Goal: Navigation & Orientation: Understand site structure

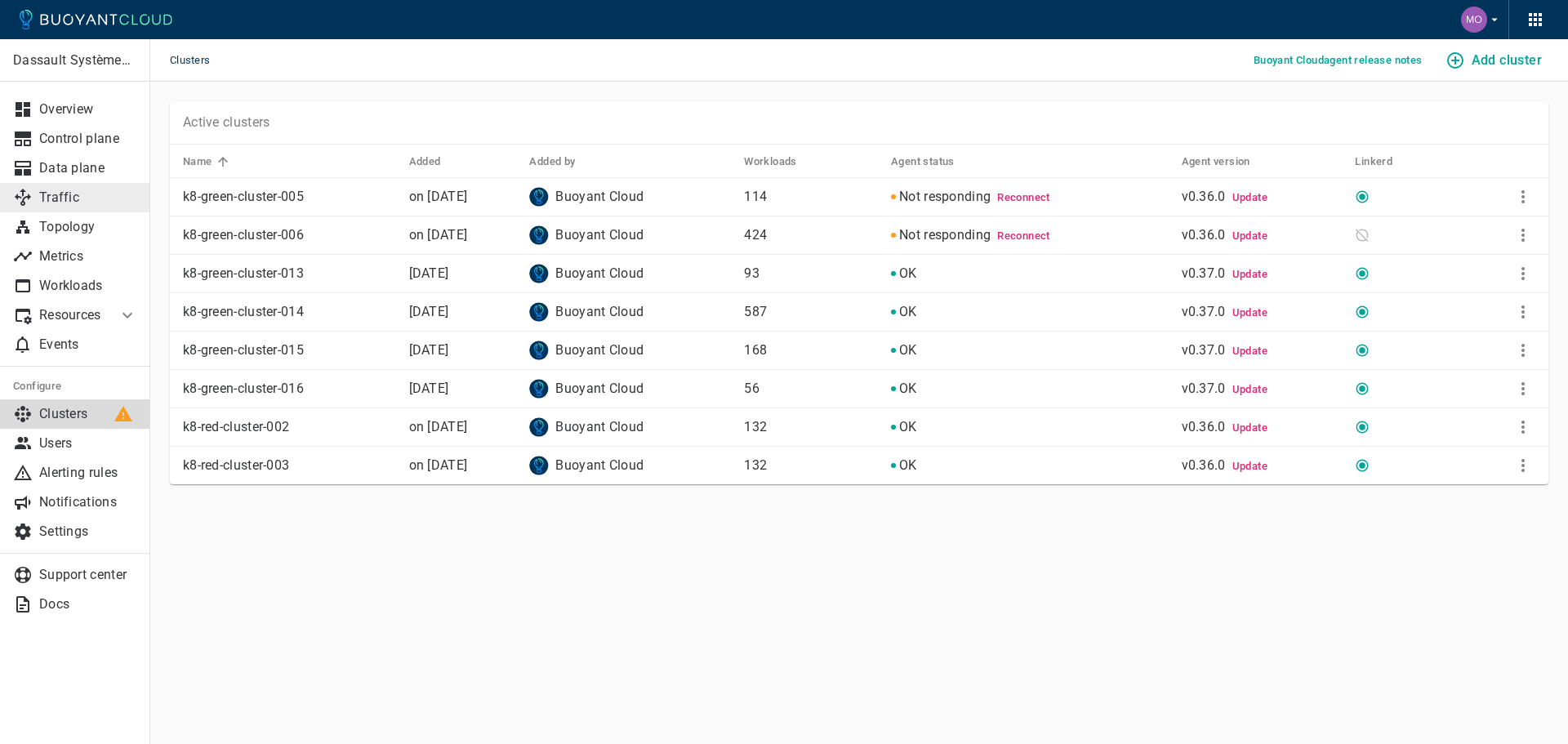
click at [95, 199] on p "Traffic" at bounding box center [88, 197] width 98 height 16
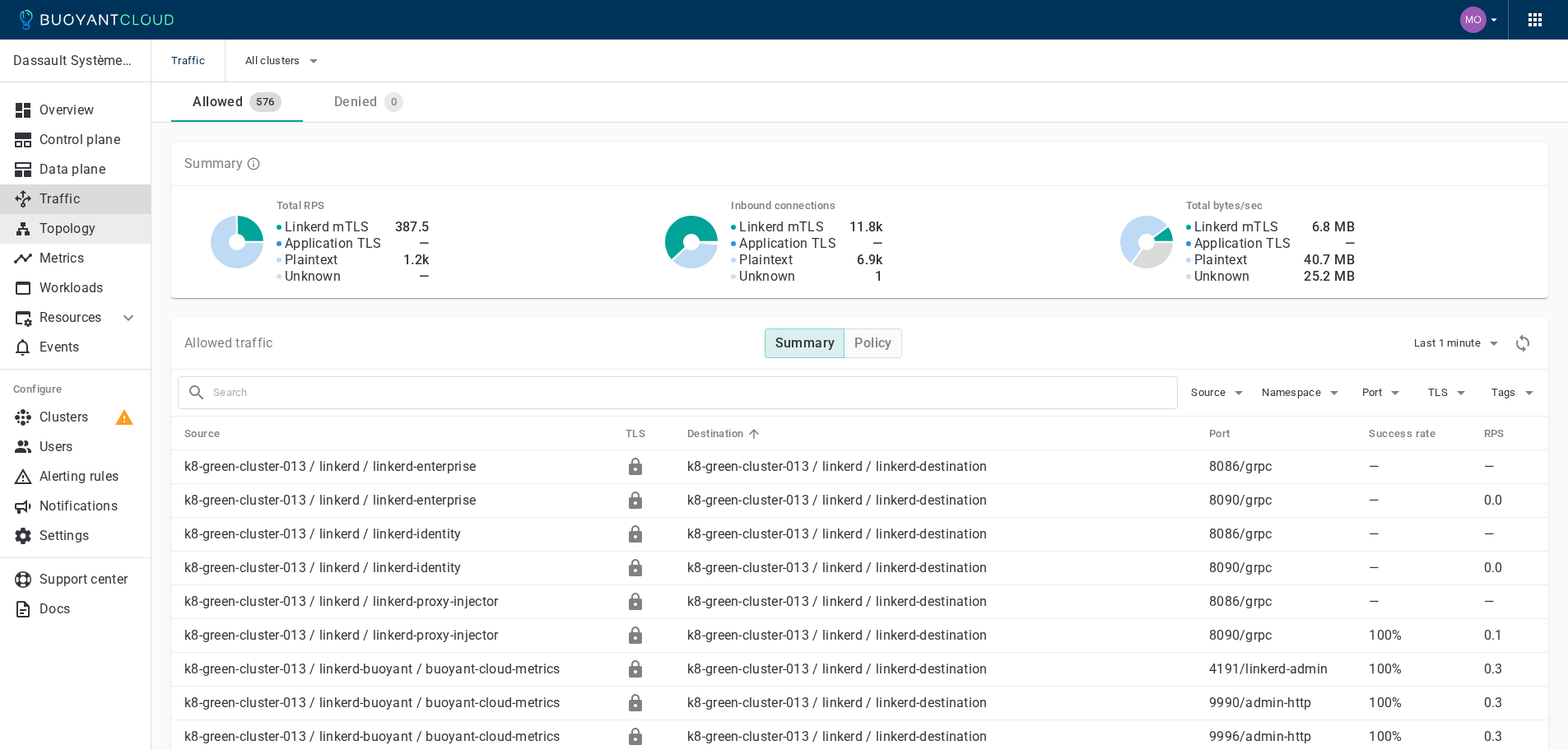
click at [117, 234] on p "Topology" at bounding box center [89, 229] width 99 height 16
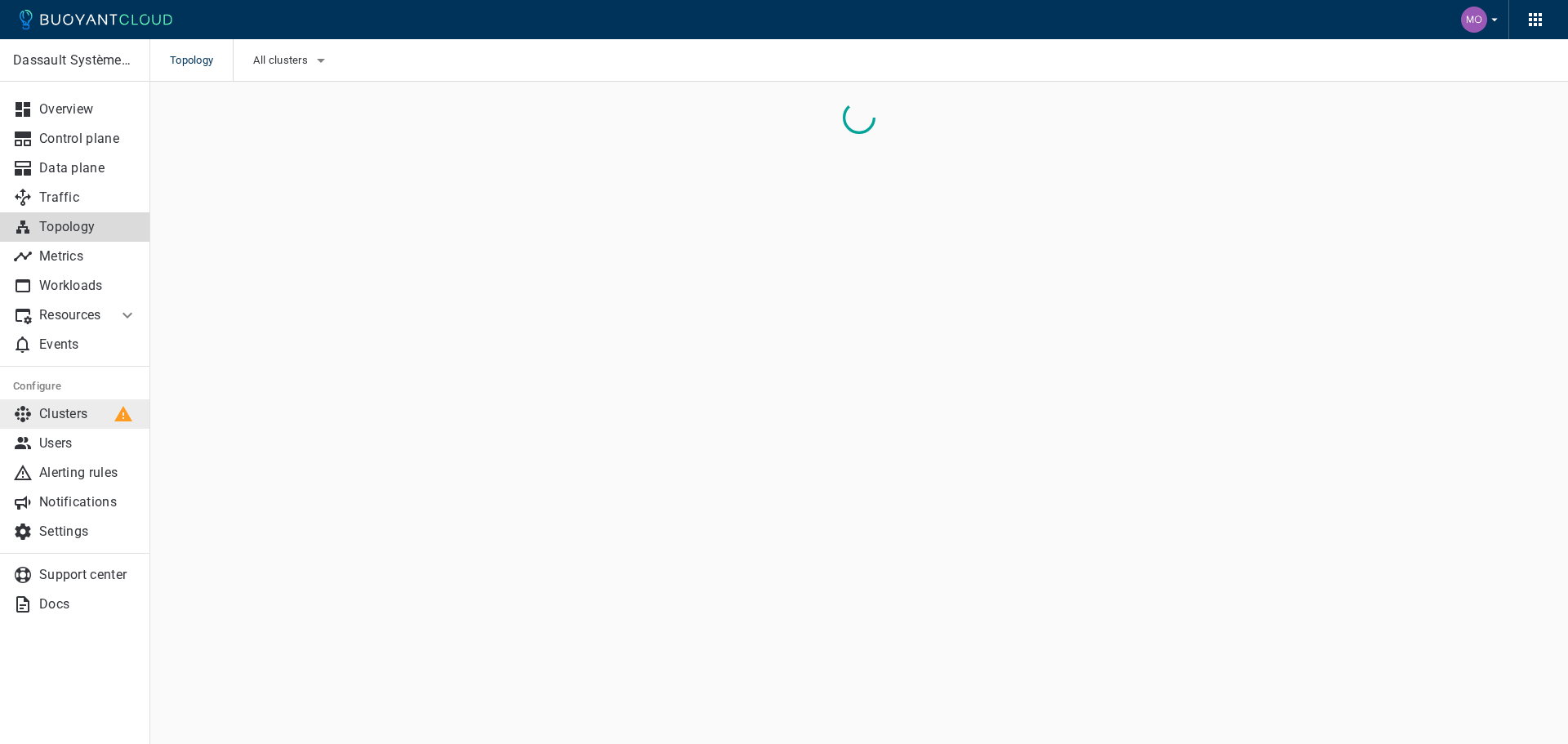
click at [104, 410] on p "Clusters" at bounding box center [88, 414] width 98 height 16
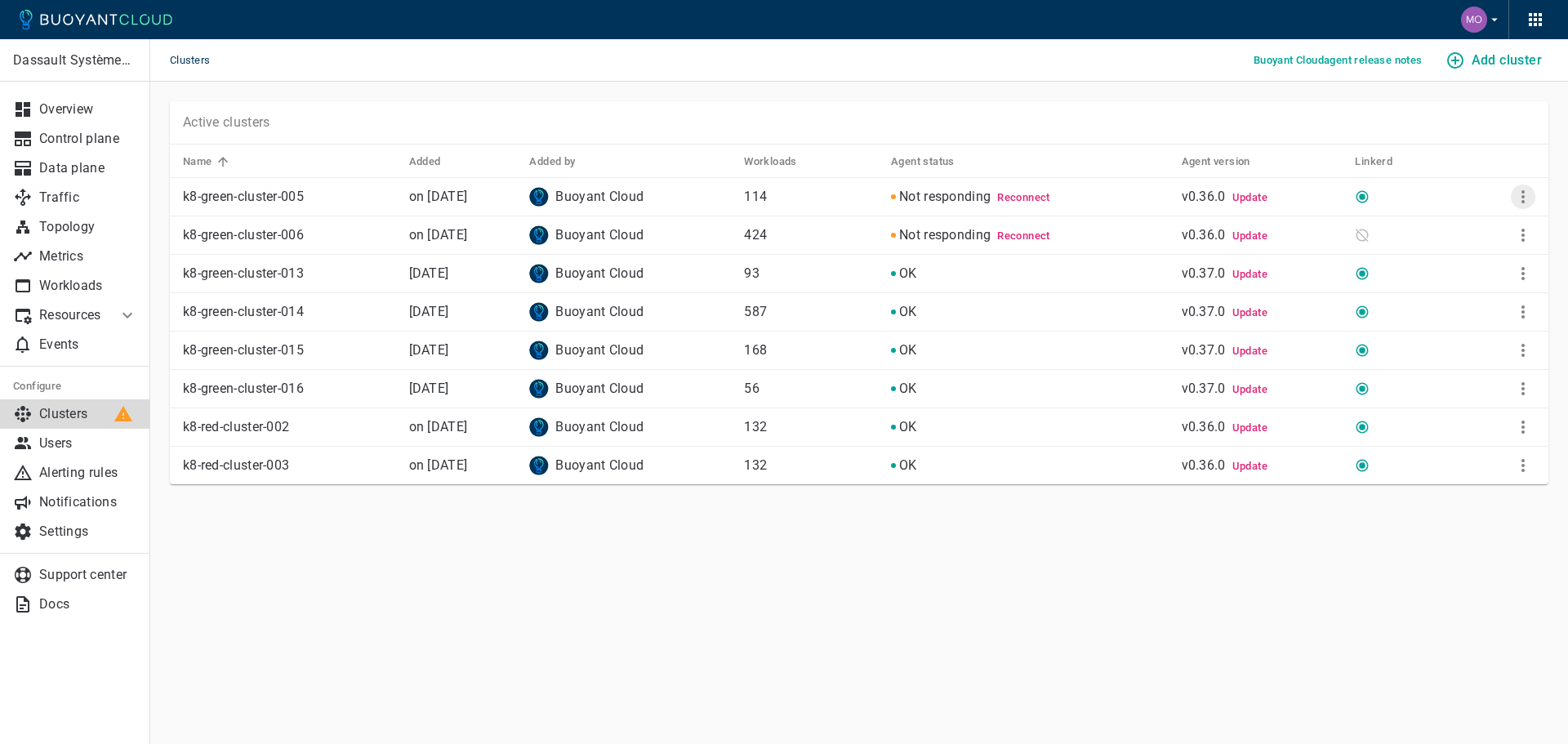
click at [1520, 194] on icon "More" at bounding box center [1523, 197] width 20 height 20
click at [334, 526] on div at bounding box center [784, 372] width 1568 height 744
click at [1268, 273] on span "Update" at bounding box center [1249, 273] width 35 height 12
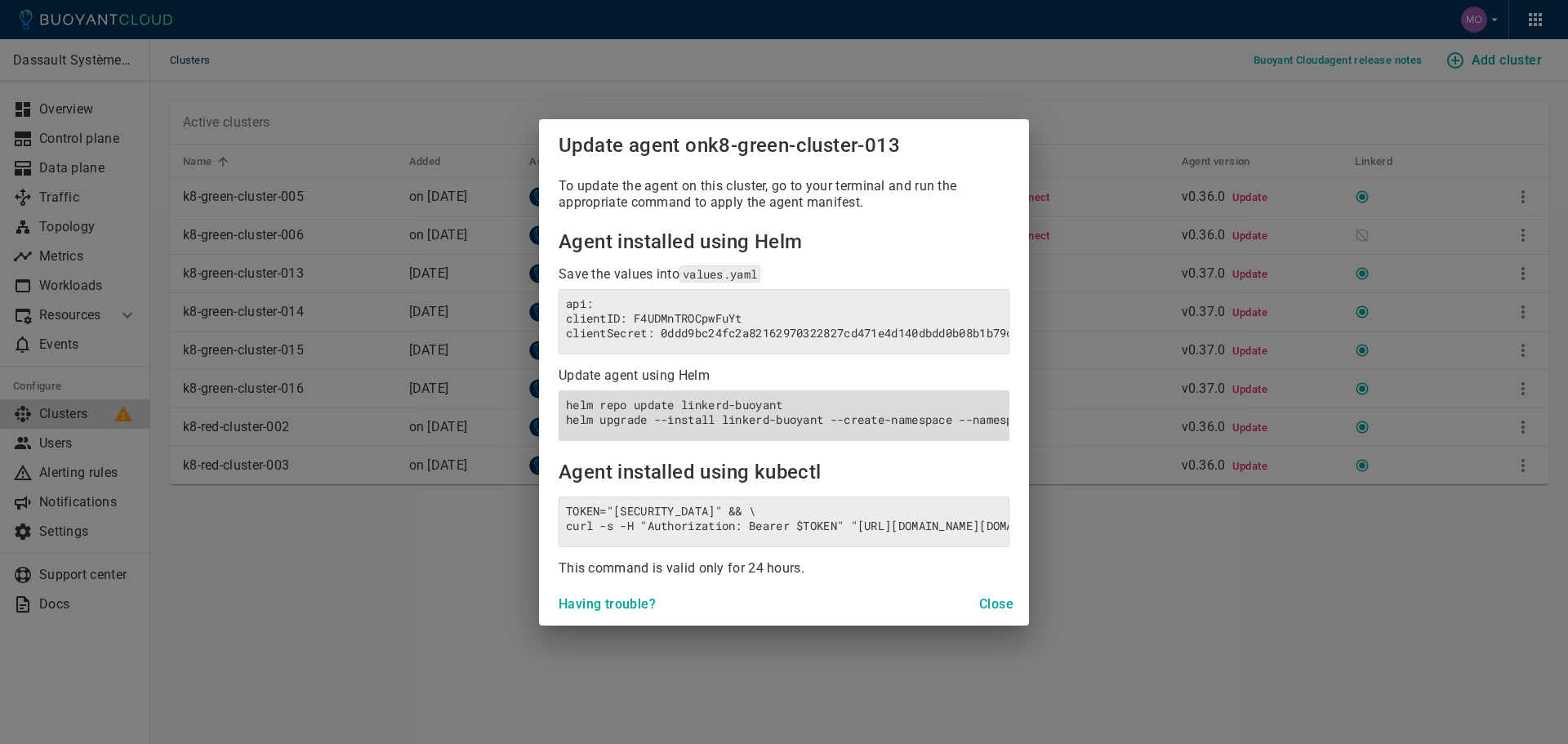
drag, startPoint x: 1003, startPoint y: 624, endPoint x: 703, endPoint y: 444, distance: 349.9
click at [703, 444] on div "Update agent on k8-green-cluster-013 To update the agent on this cluster, go to…" at bounding box center [784, 372] width 490 height 506
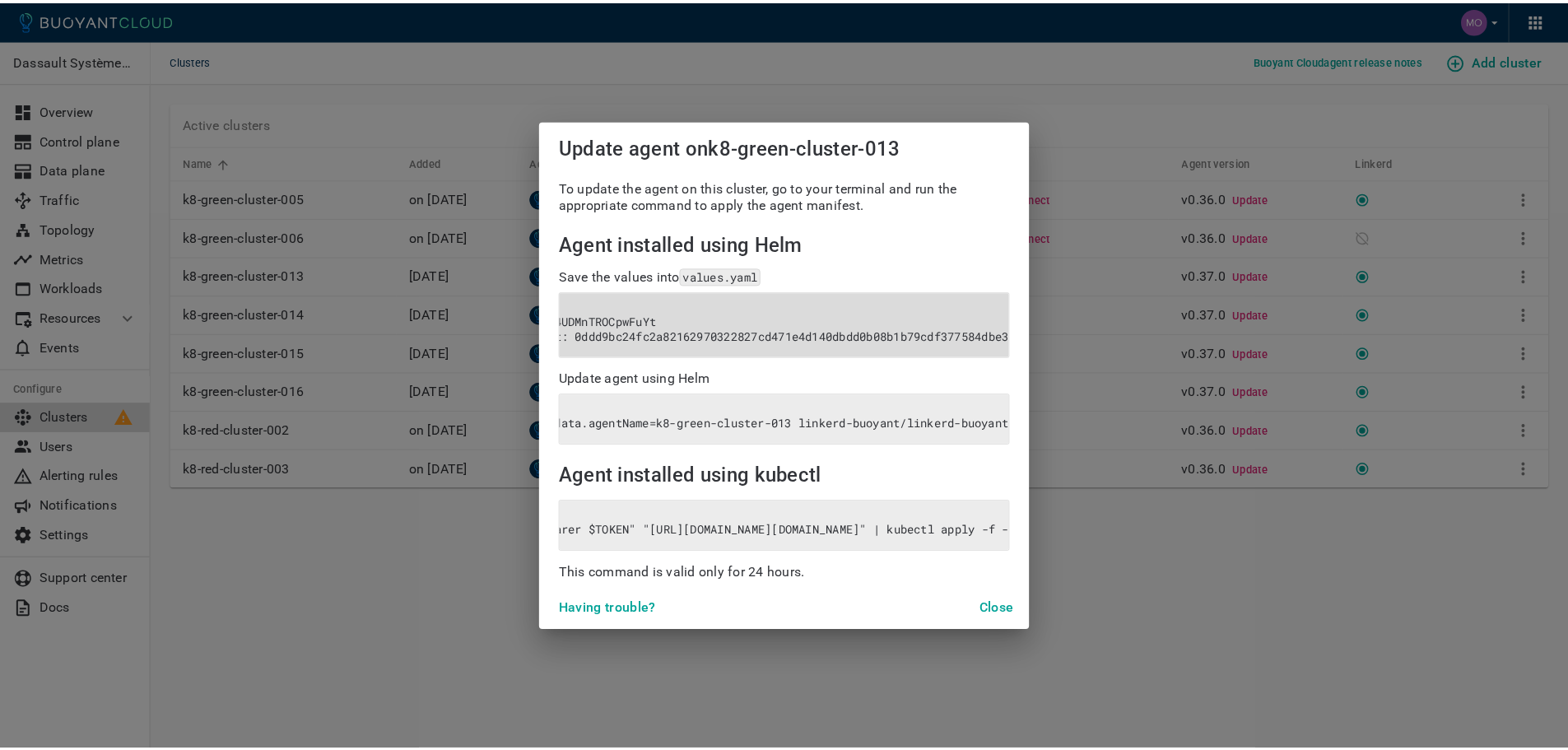
scroll to position [0, 127]
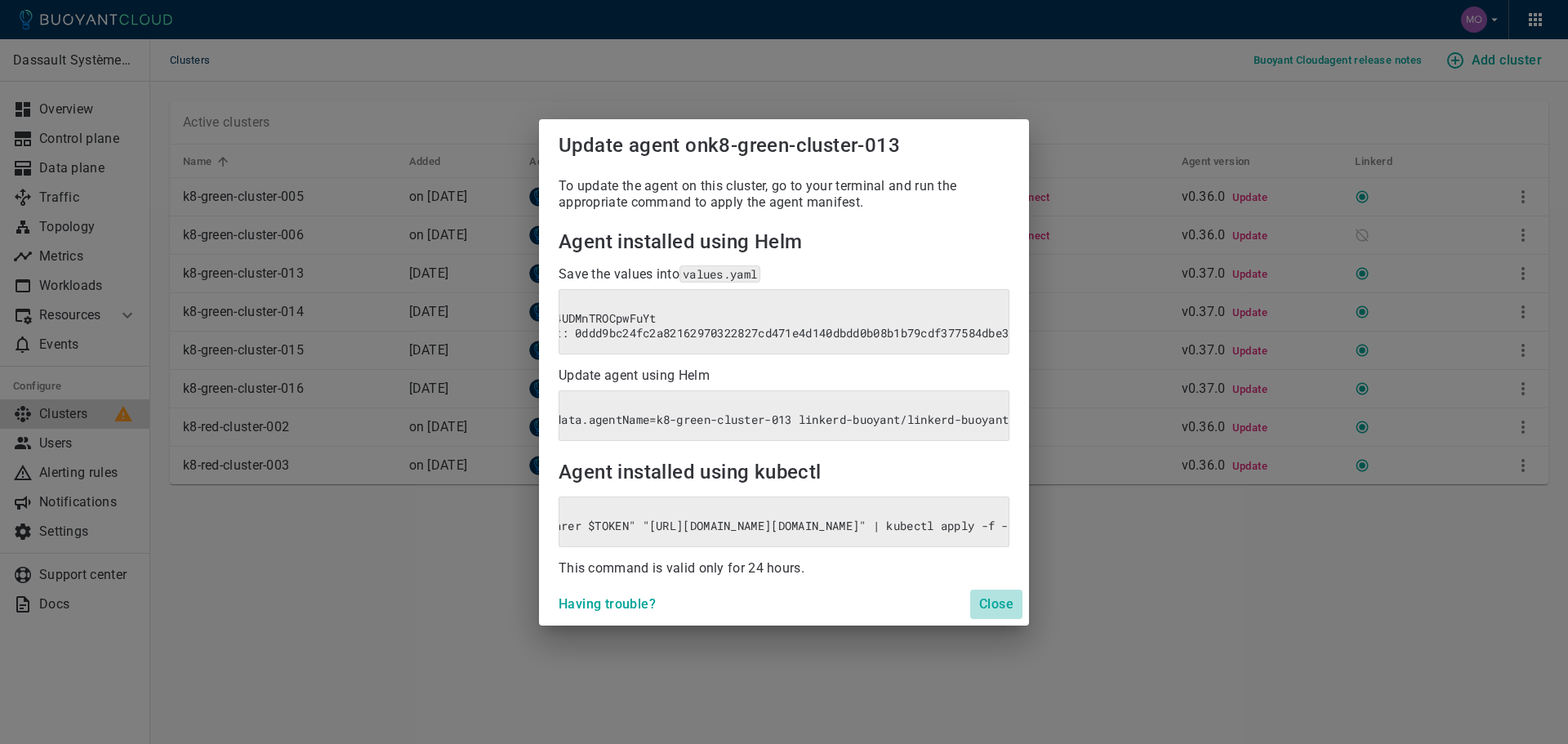
click at [993, 612] on h4 "Close" at bounding box center [996, 604] width 35 height 16
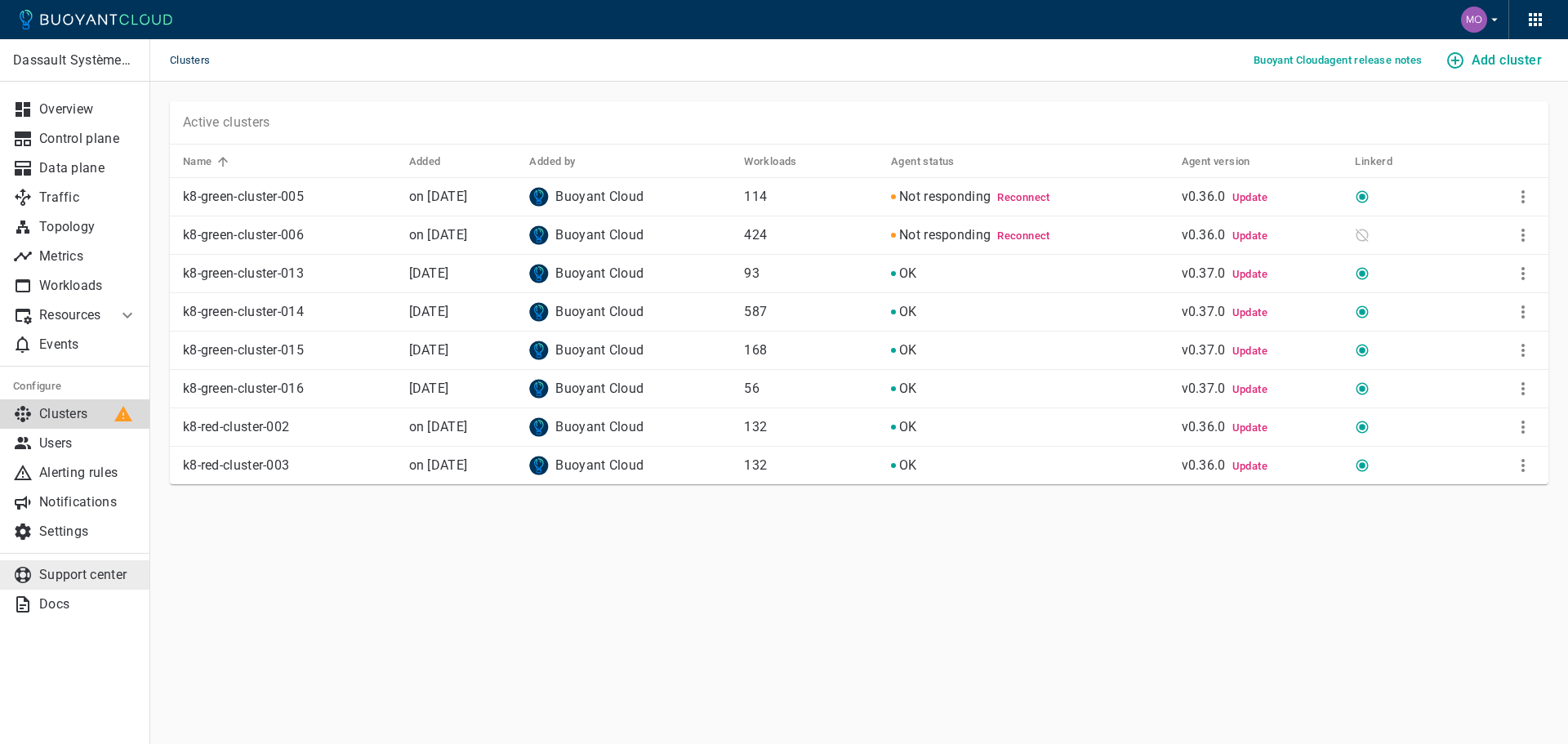
click at [94, 566] on link "Support center" at bounding box center [75, 575] width 151 height 30
click at [99, 439] on p "Users" at bounding box center [88, 443] width 98 height 16
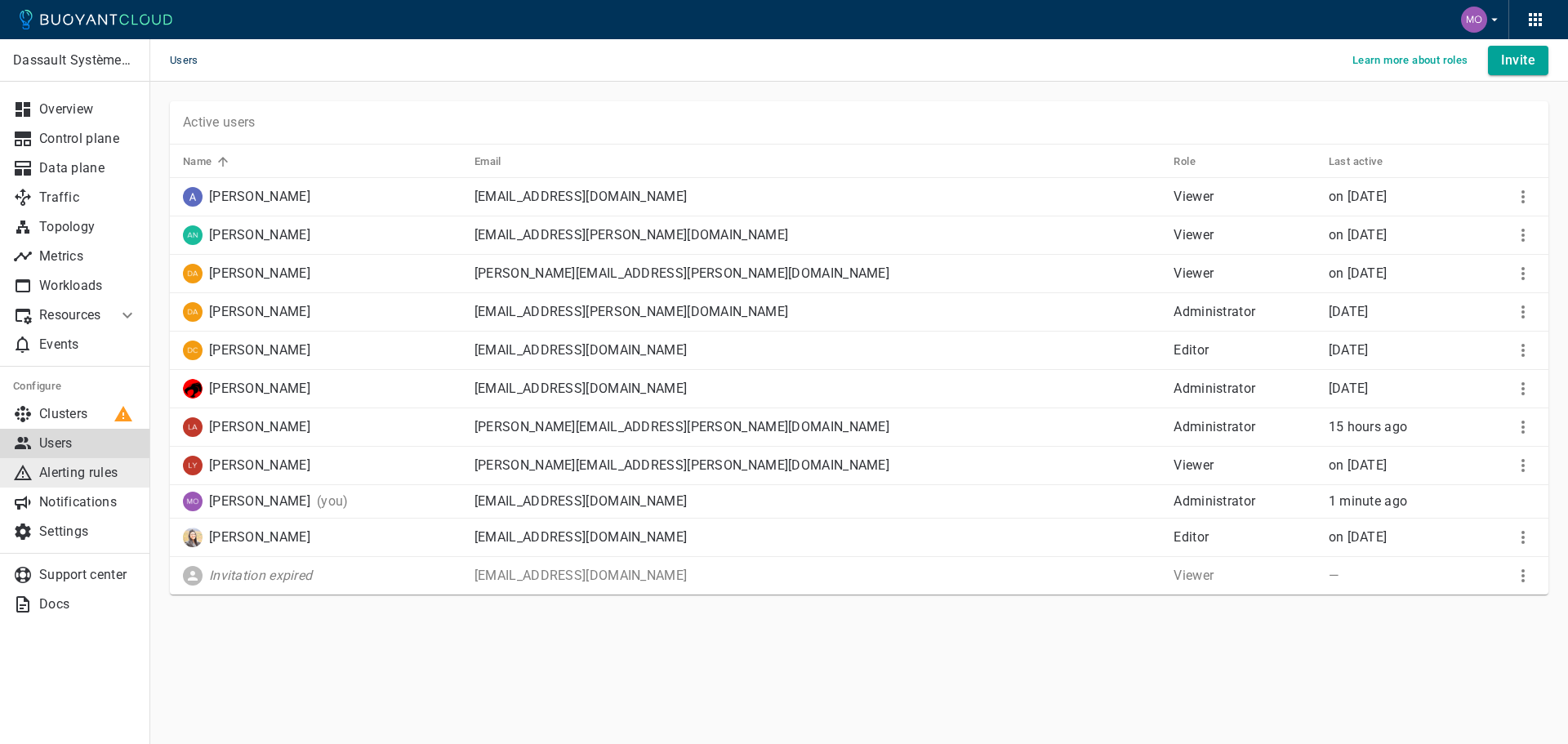
click at [98, 471] on p "Alerting rules" at bounding box center [88, 473] width 98 height 16
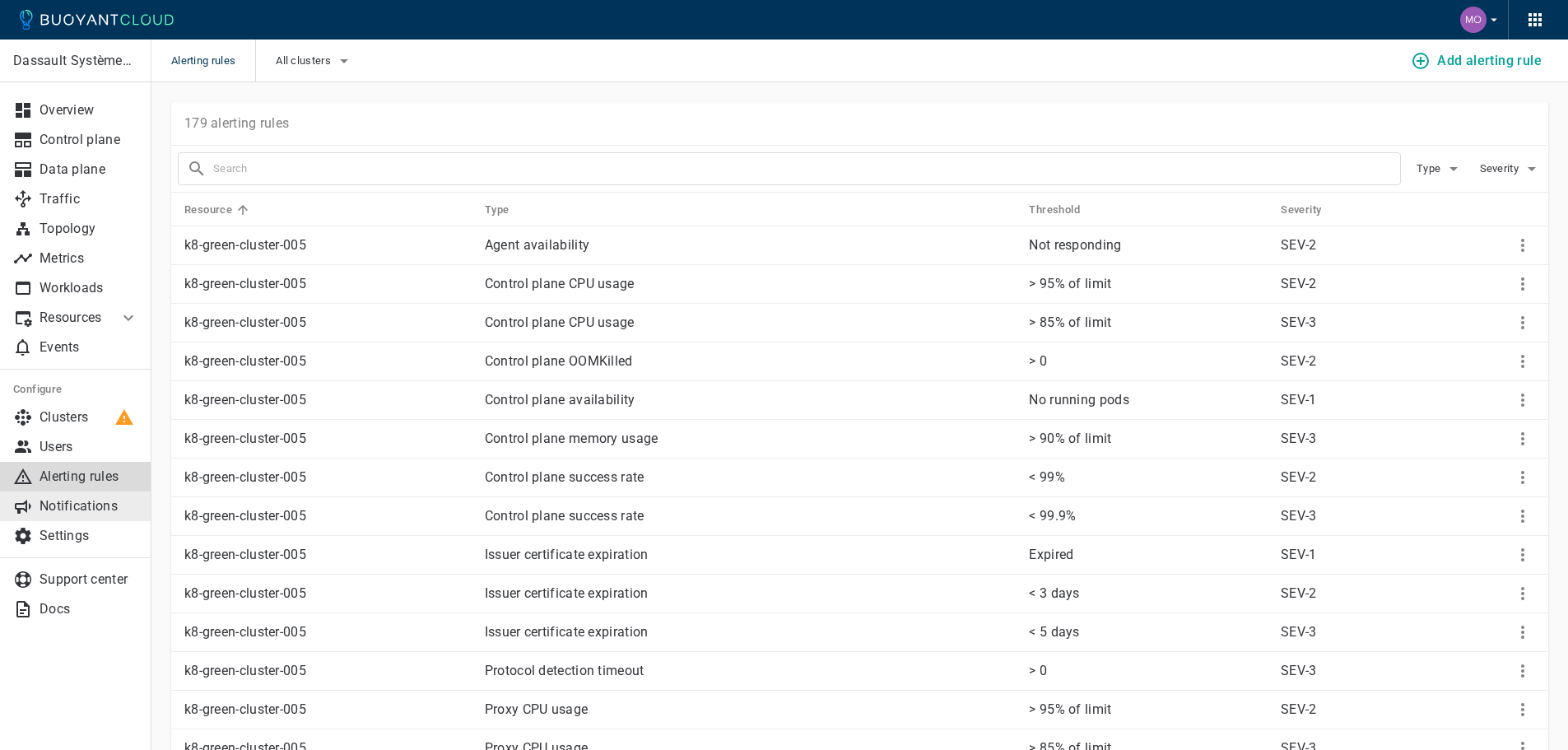
click at [96, 493] on link "Notifications" at bounding box center [76, 506] width 152 height 30
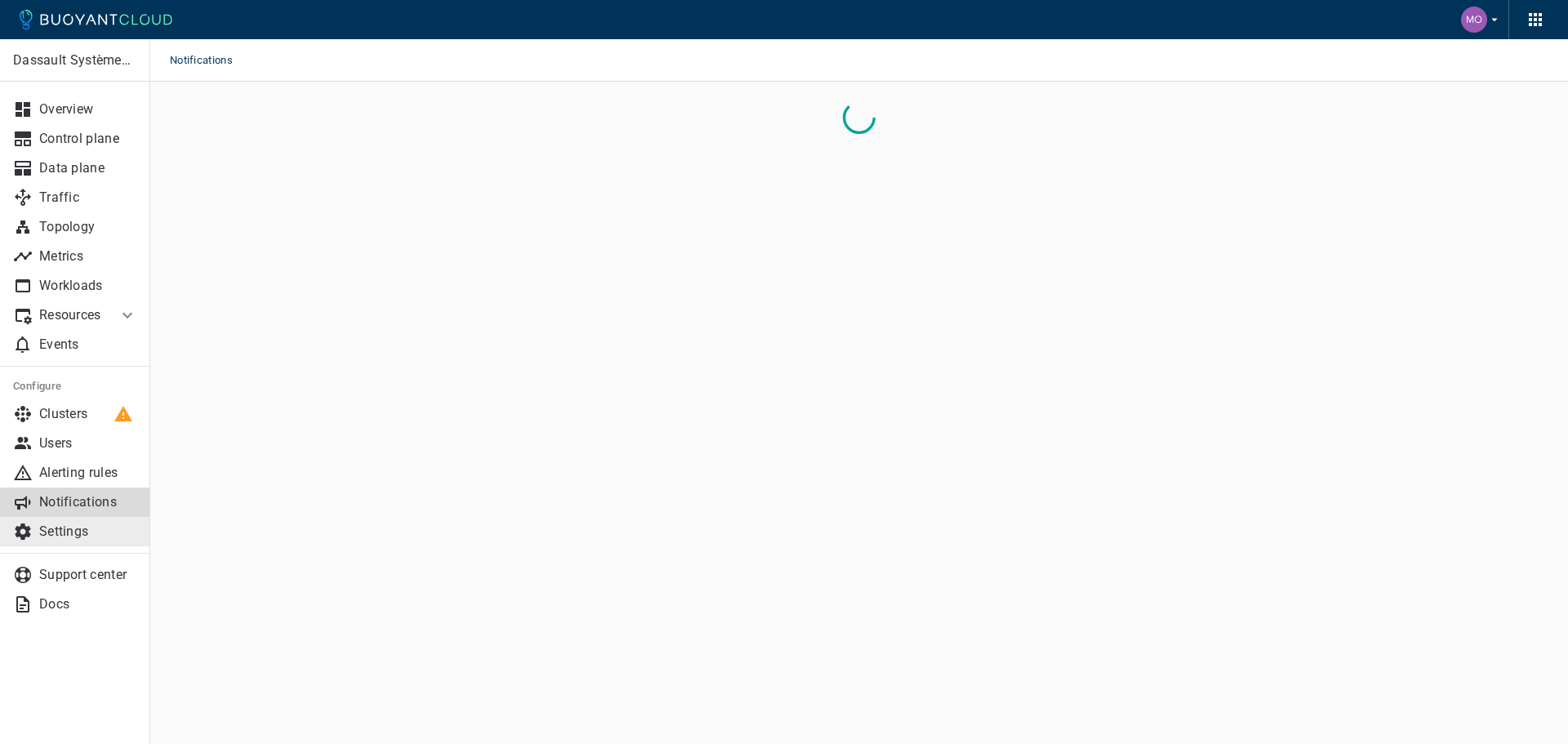
click at [94, 524] on p "Settings" at bounding box center [88, 531] width 98 height 16
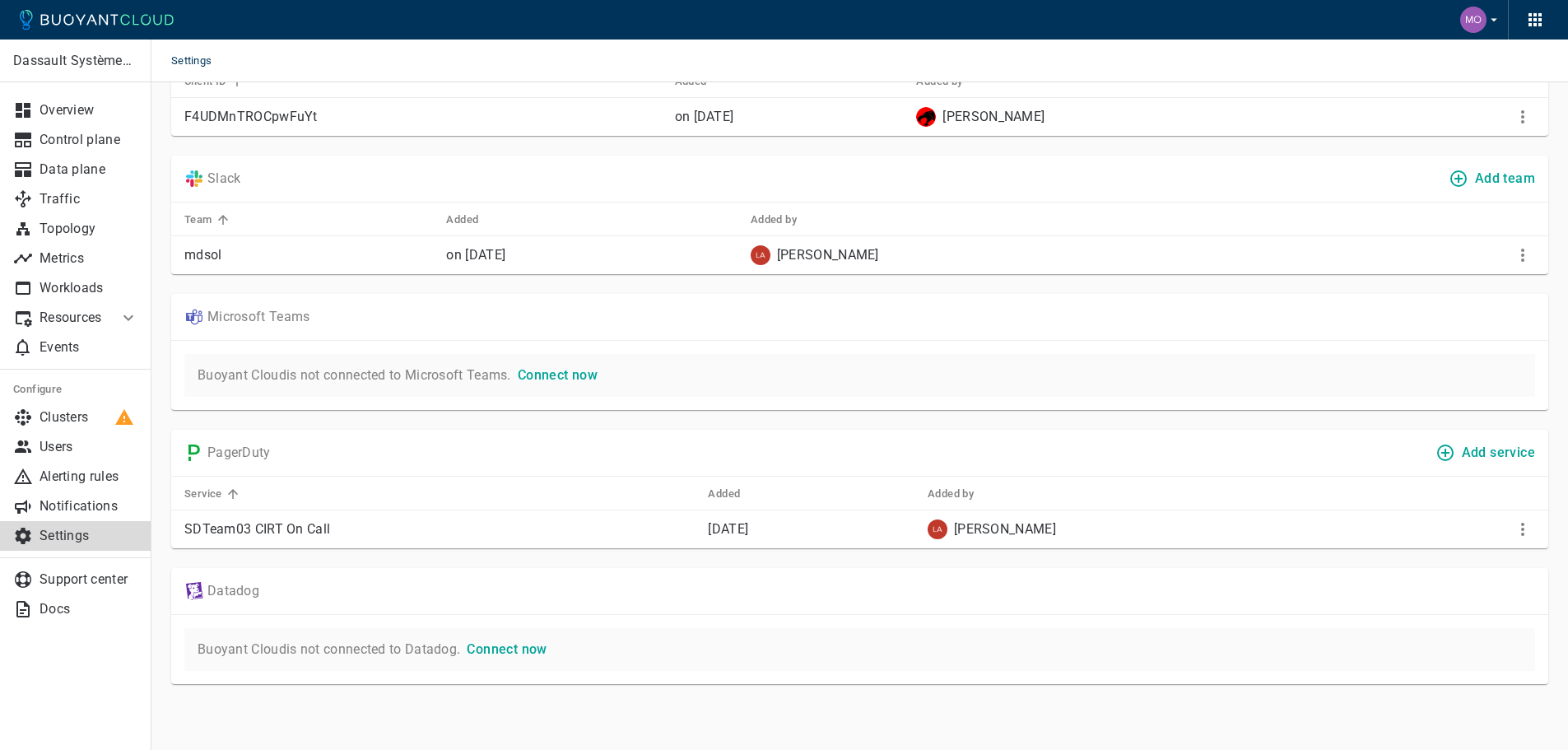
scroll to position [83, 0]
click at [102, 316] on p "Resources" at bounding box center [73, 318] width 66 height 16
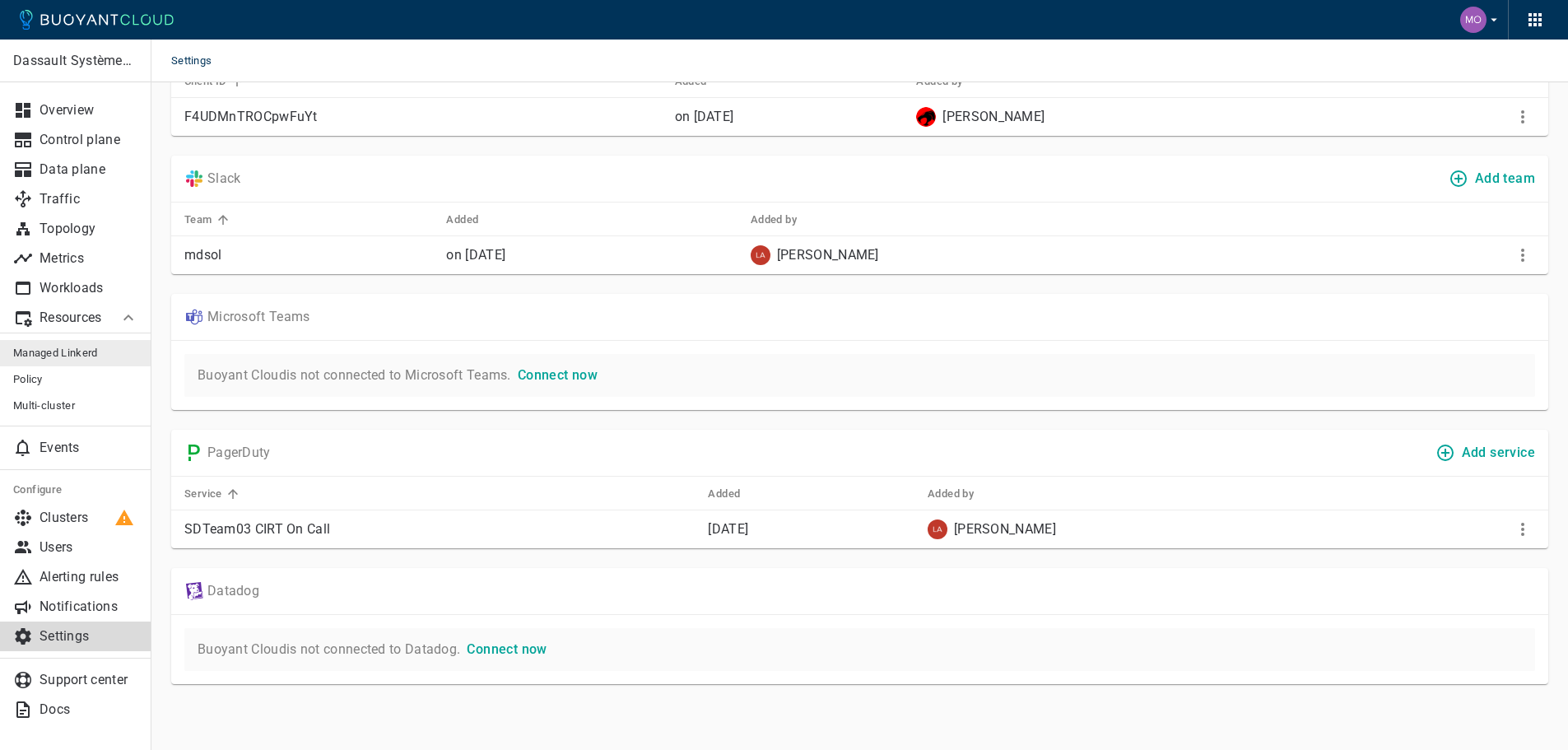
click at [88, 347] on span "Managed Linkerd" at bounding box center [75, 353] width 125 height 13
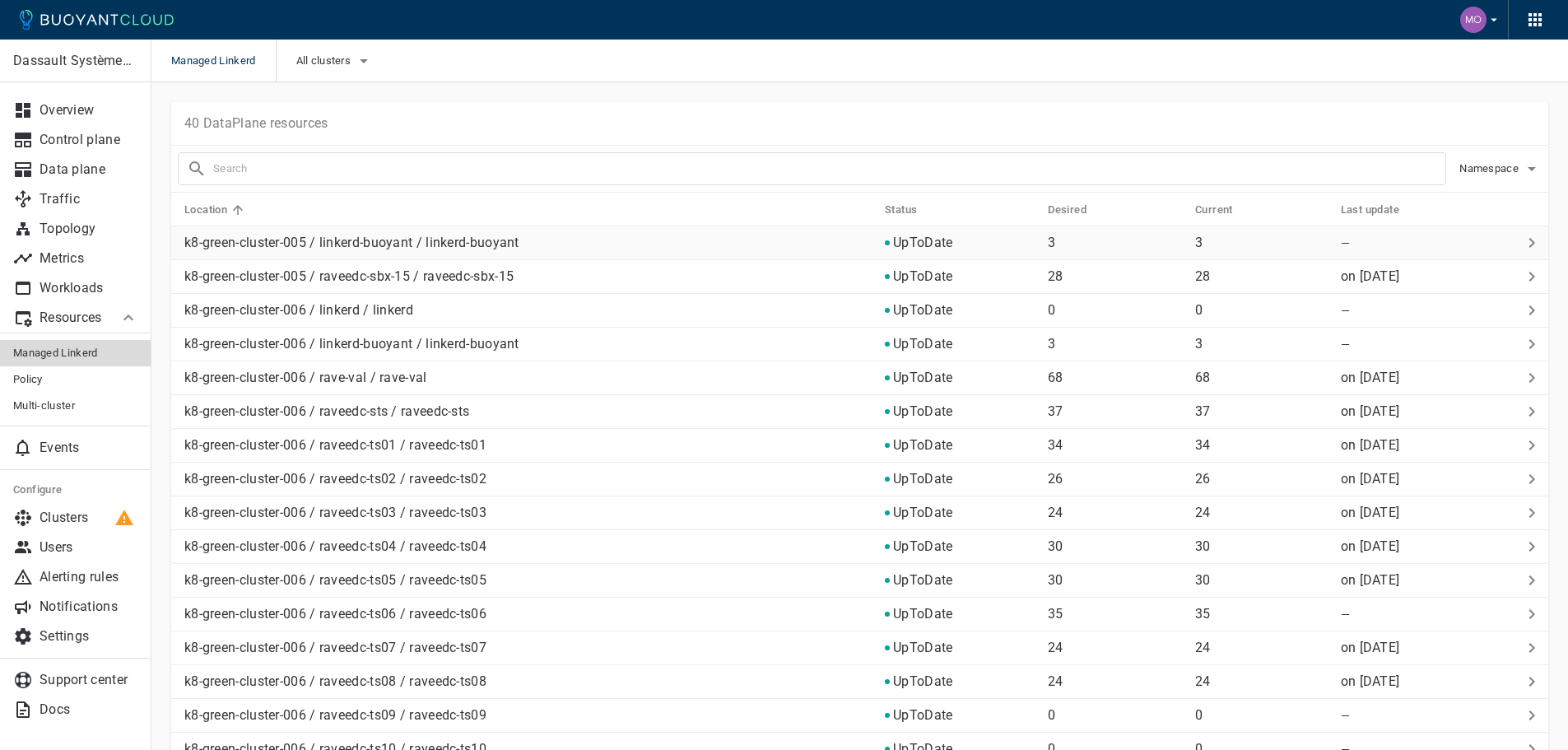
click at [1527, 241] on icon at bounding box center [1532, 243] width 20 height 20
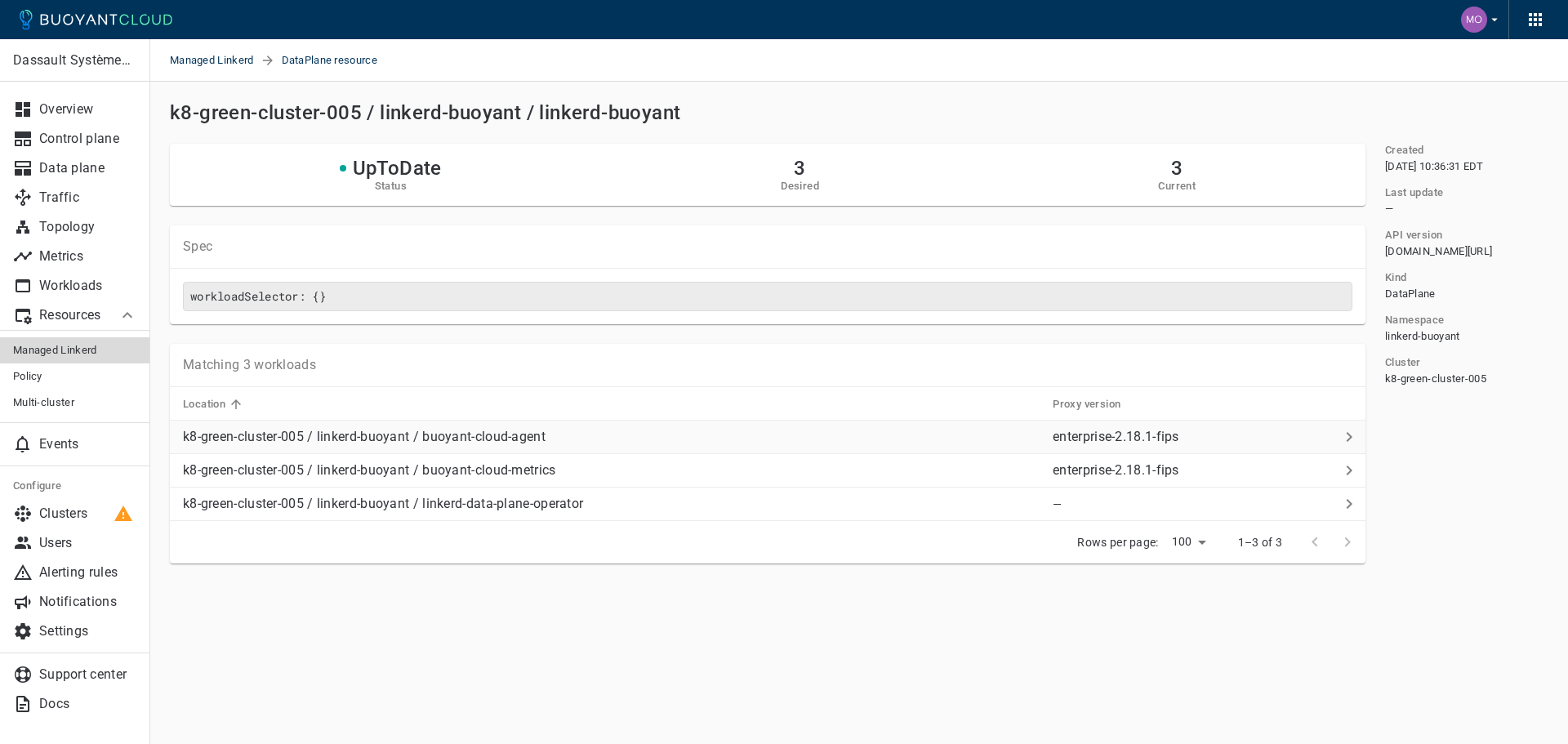
click at [1348, 447] on icon at bounding box center [1349, 437] width 20 height 20
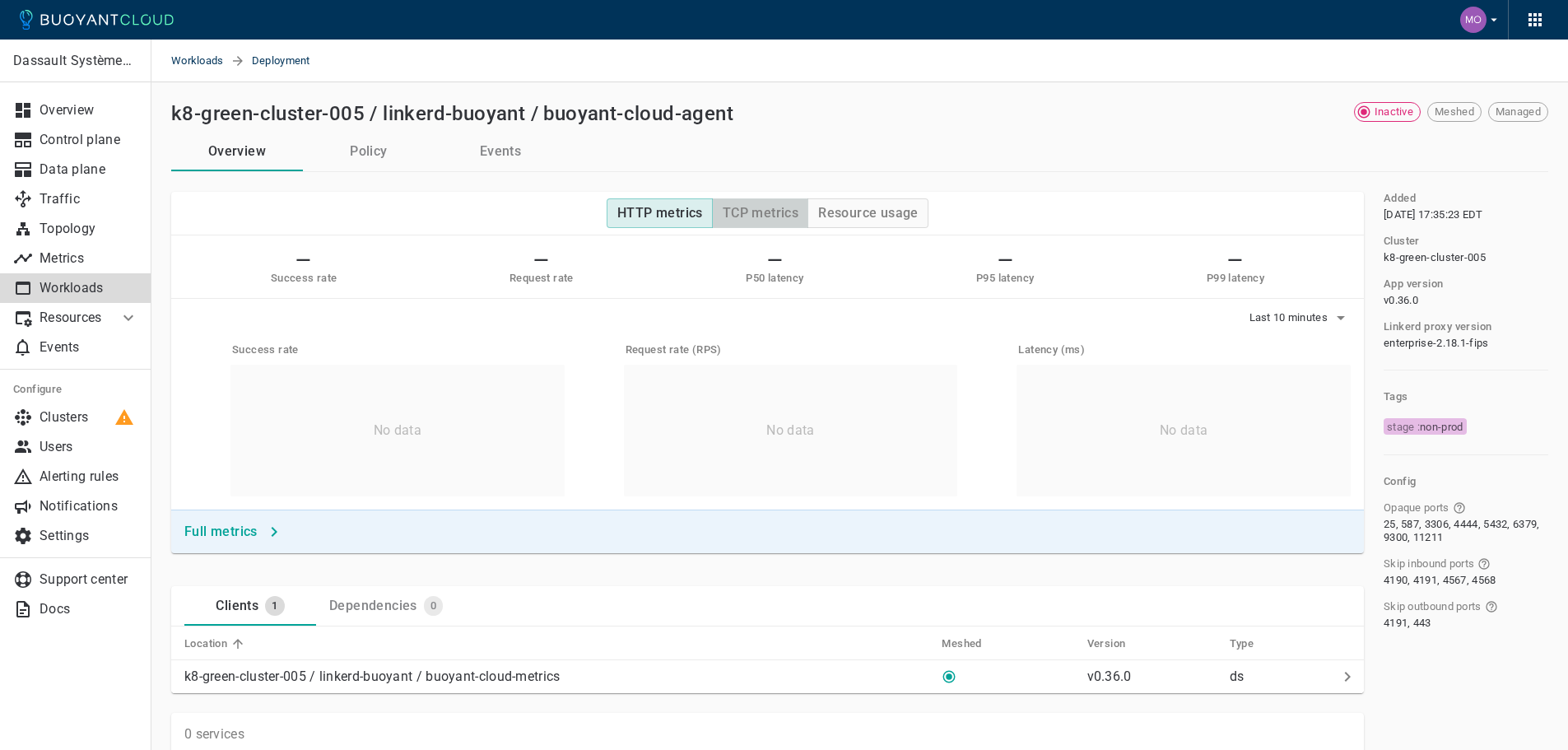
click at [783, 223] on button "TCP metrics" at bounding box center [760, 214] width 96 height 30
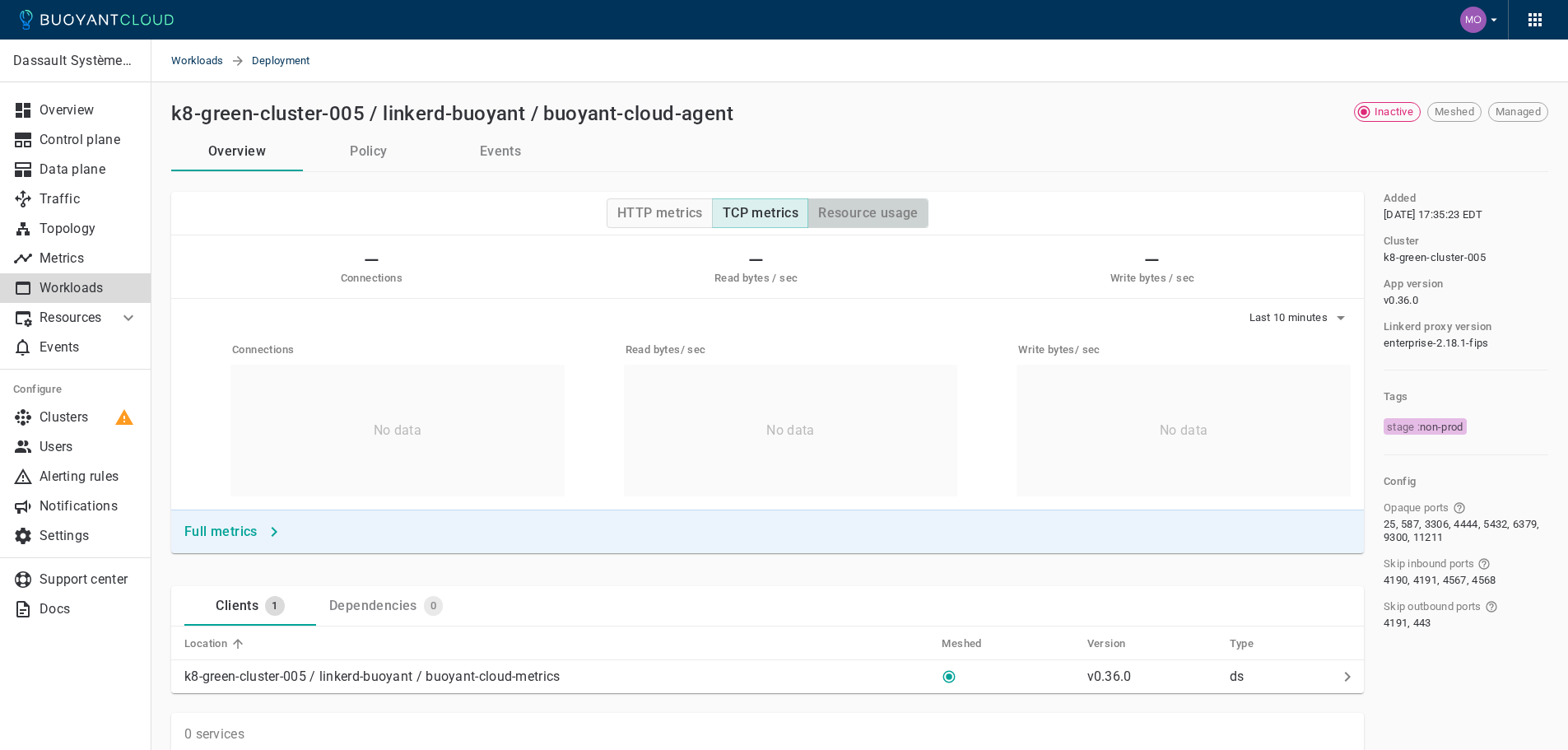
click at [871, 214] on h4 "Resource usage" at bounding box center [868, 213] width 101 height 16
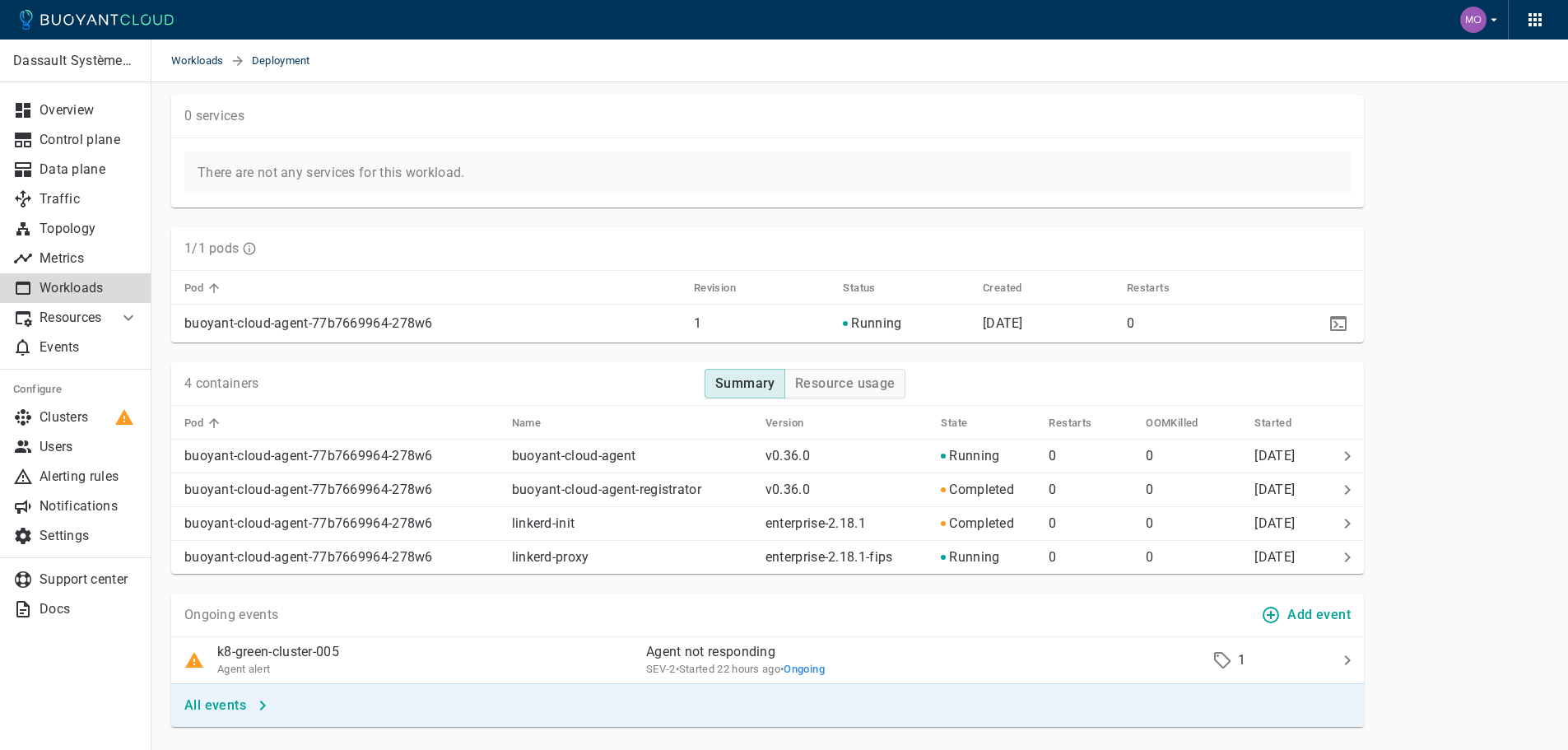
scroll to position [658, 0]
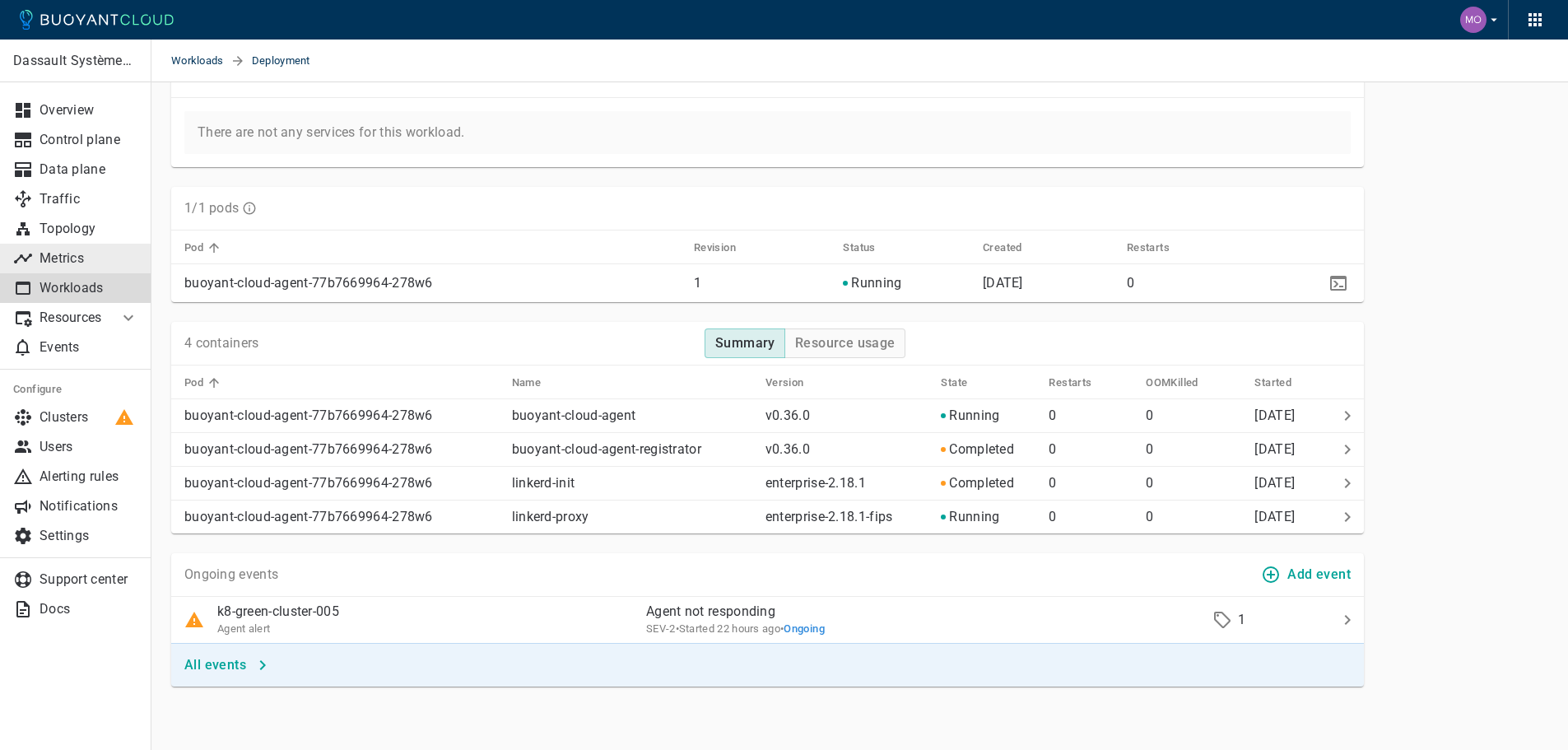
click at [105, 252] on p "Metrics" at bounding box center [89, 258] width 99 height 16
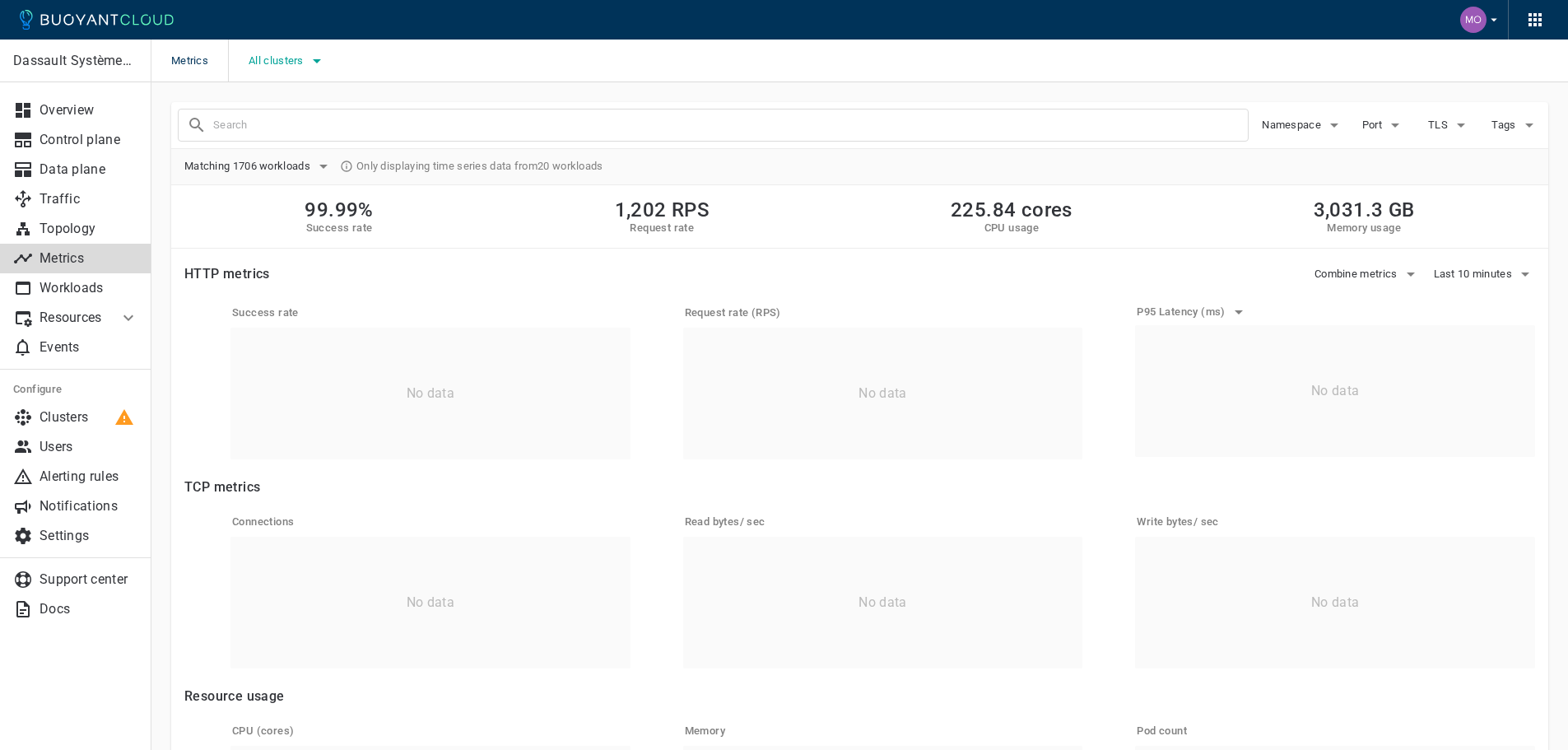
click at [287, 68] on button "All clusters" at bounding box center [288, 61] width 78 height 25
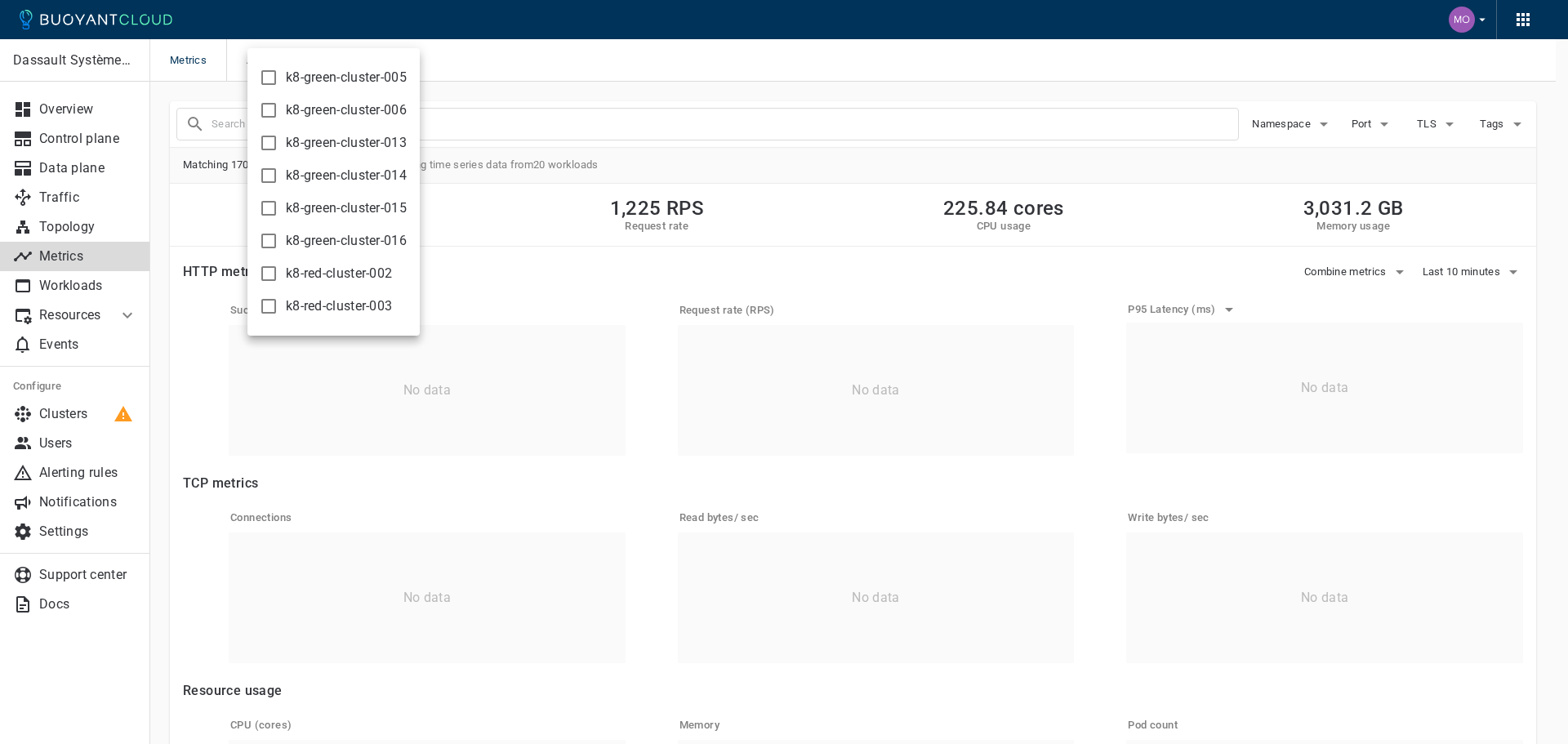
click at [277, 299] on input "k8-red-cluster-003" at bounding box center [269, 306] width 20 height 20
checkbox input "true"
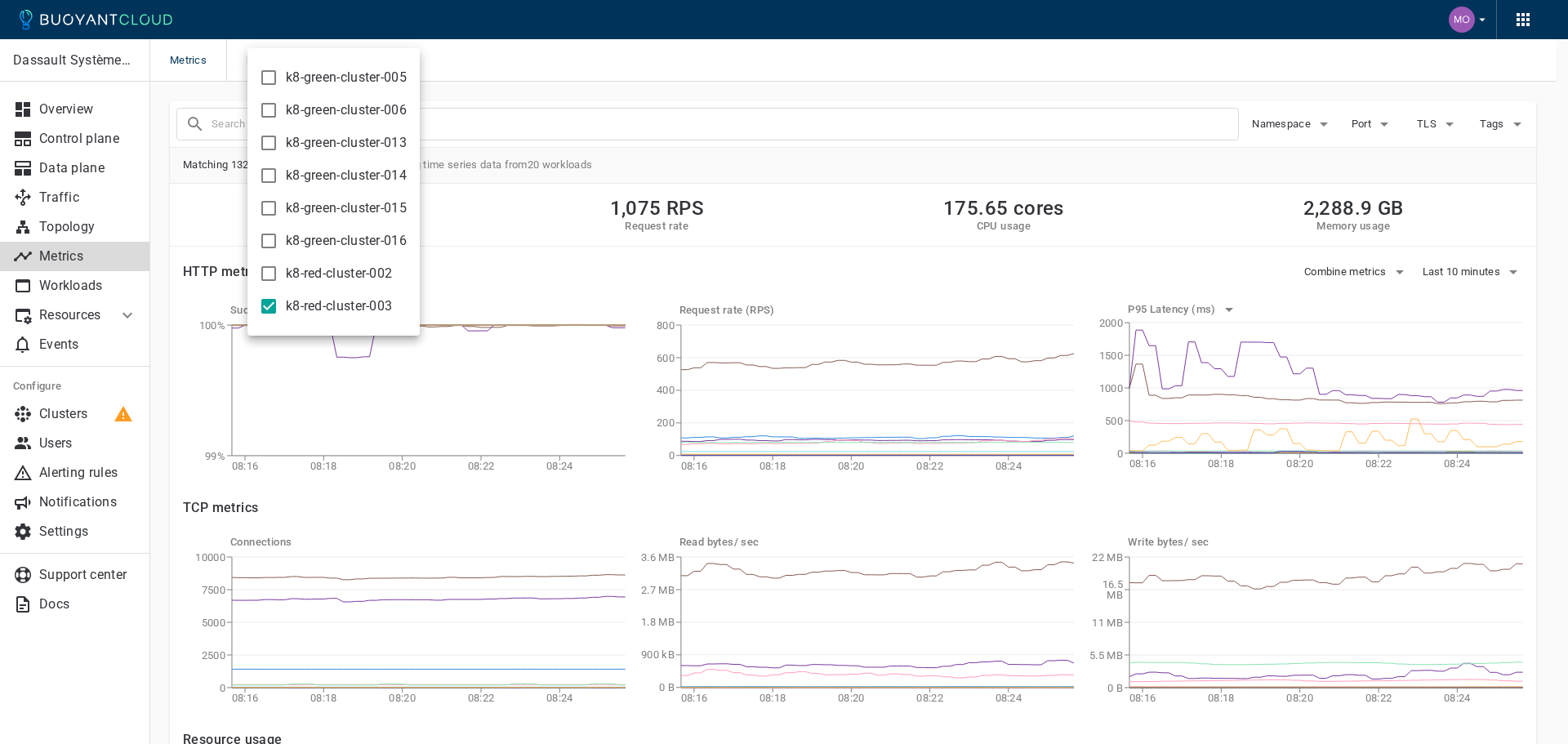
click at [623, 246] on div at bounding box center [784, 372] width 1568 height 744
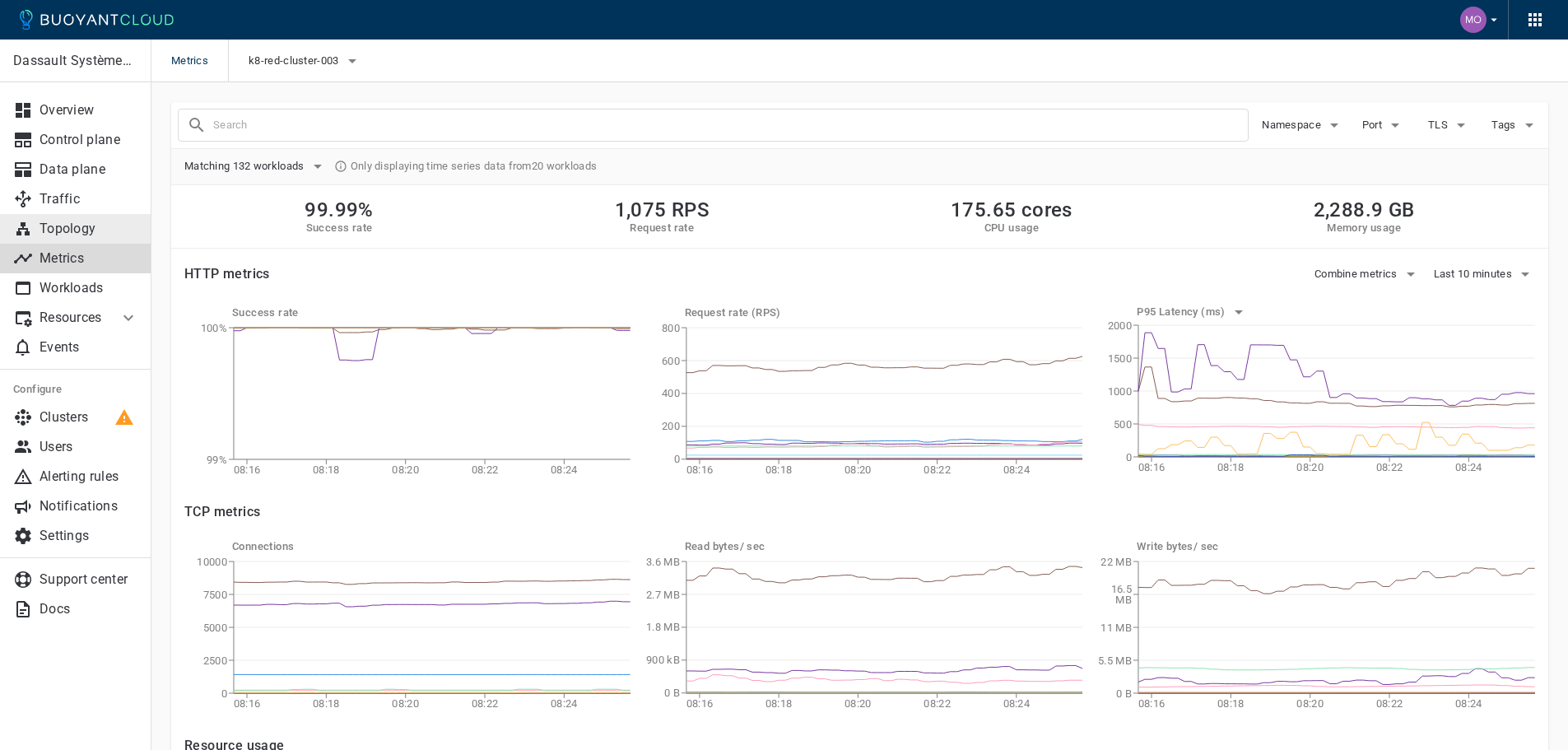
click at [102, 235] on p "Topology" at bounding box center [89, 229] width 99 height 16
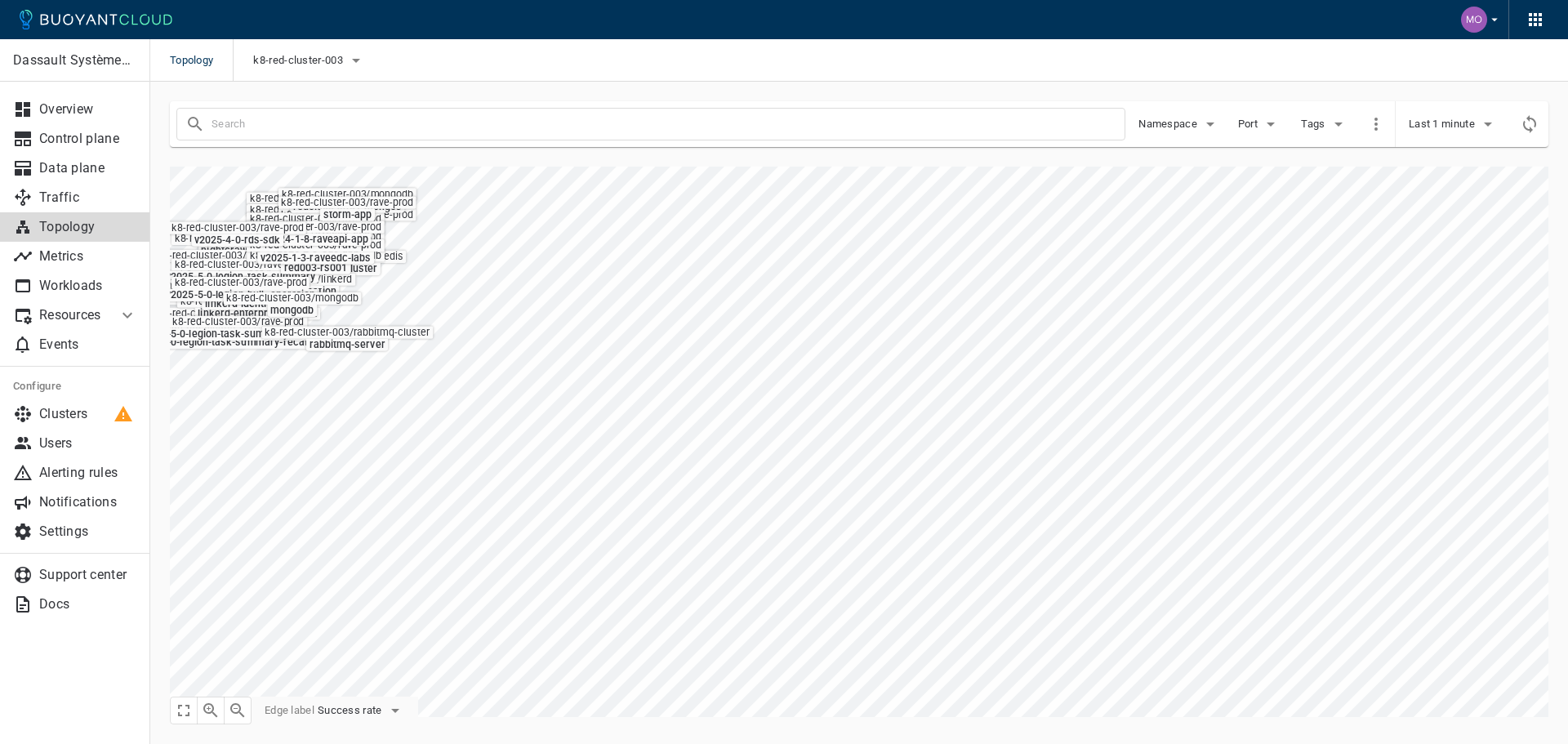
type input "-port:linkerd-admin"
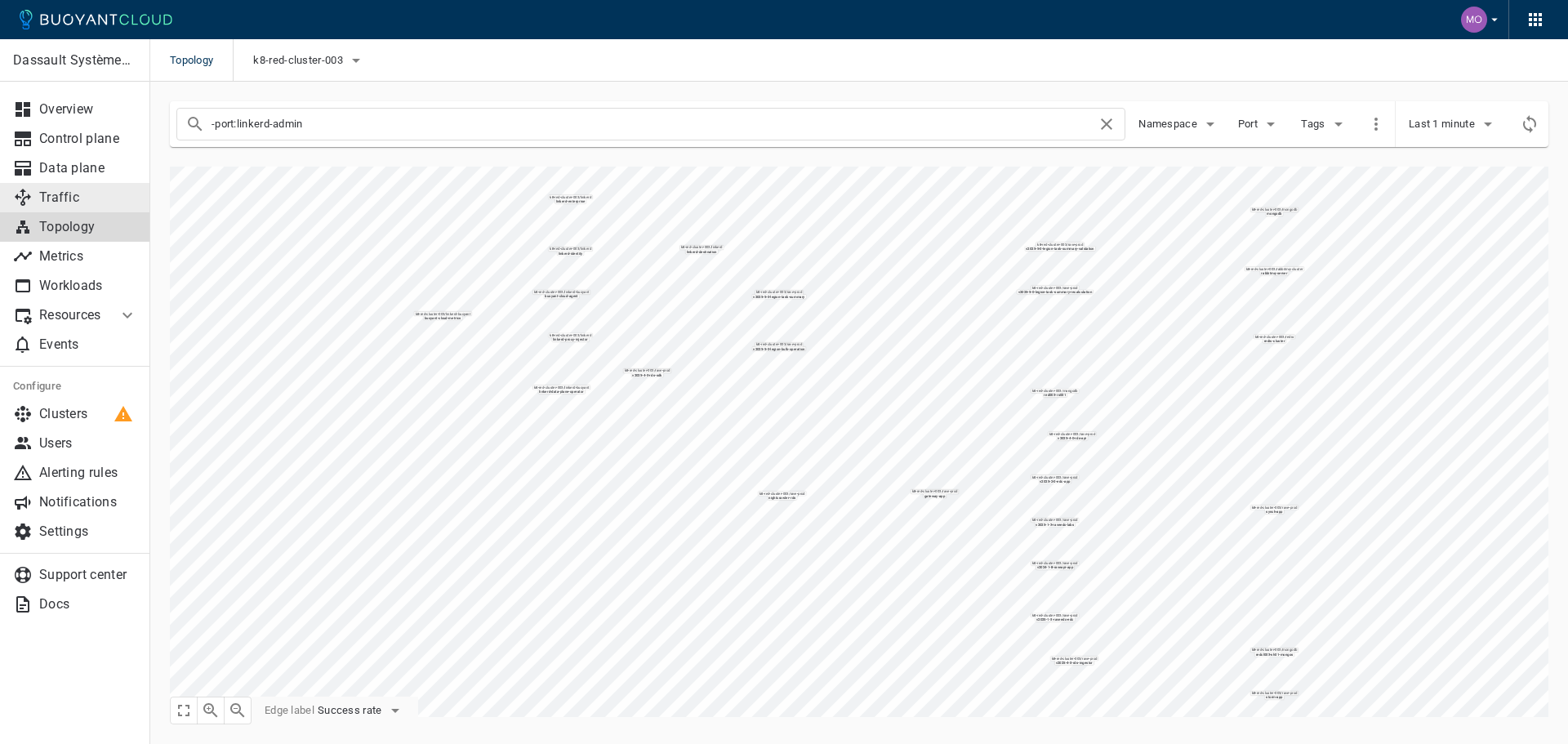
click at [99, 204] on p "Traffic" at bounding box center [88, 197] width 98 height 16
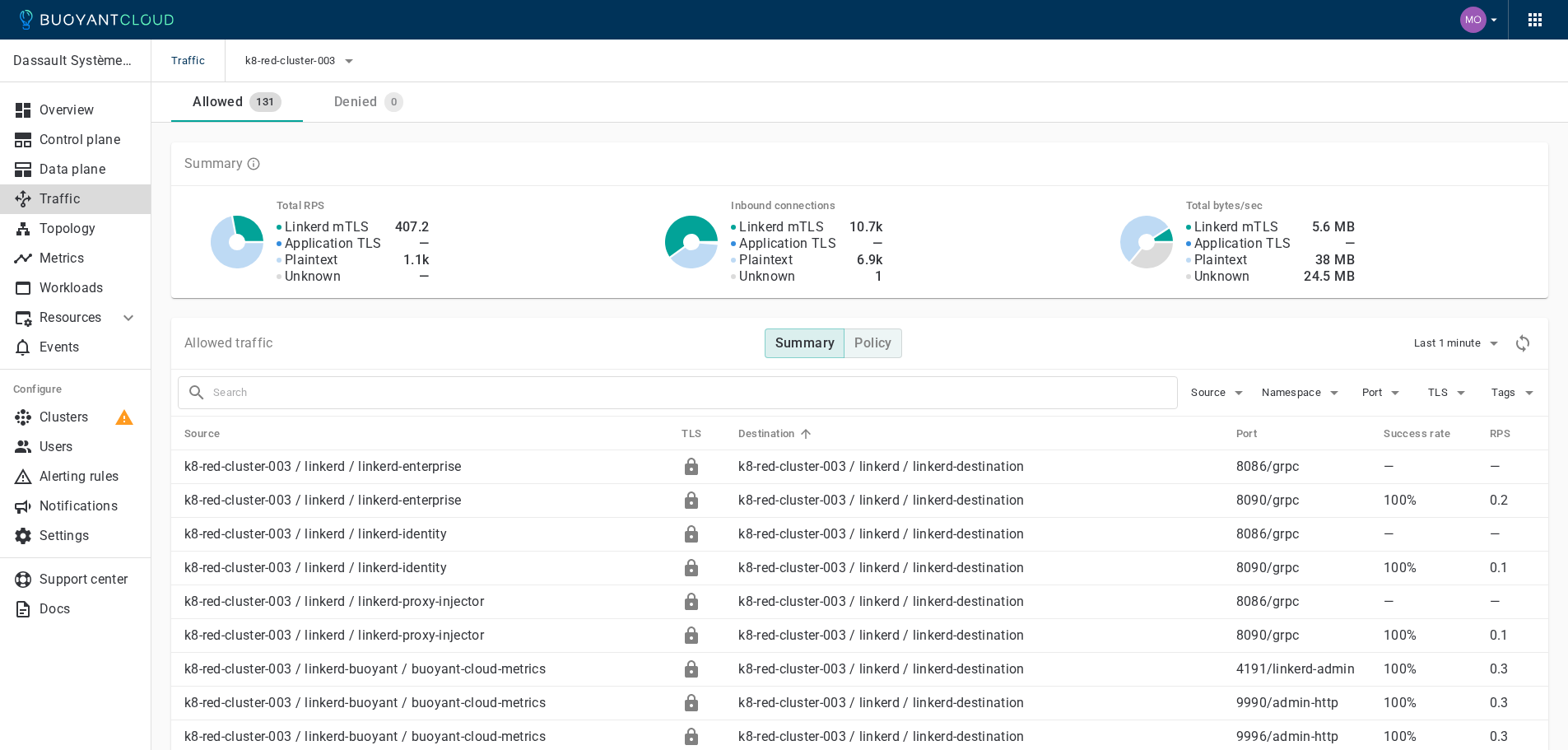
click at [886, 340] on h4 "Policy" at bounding box center [872, 343] width 37 height 16
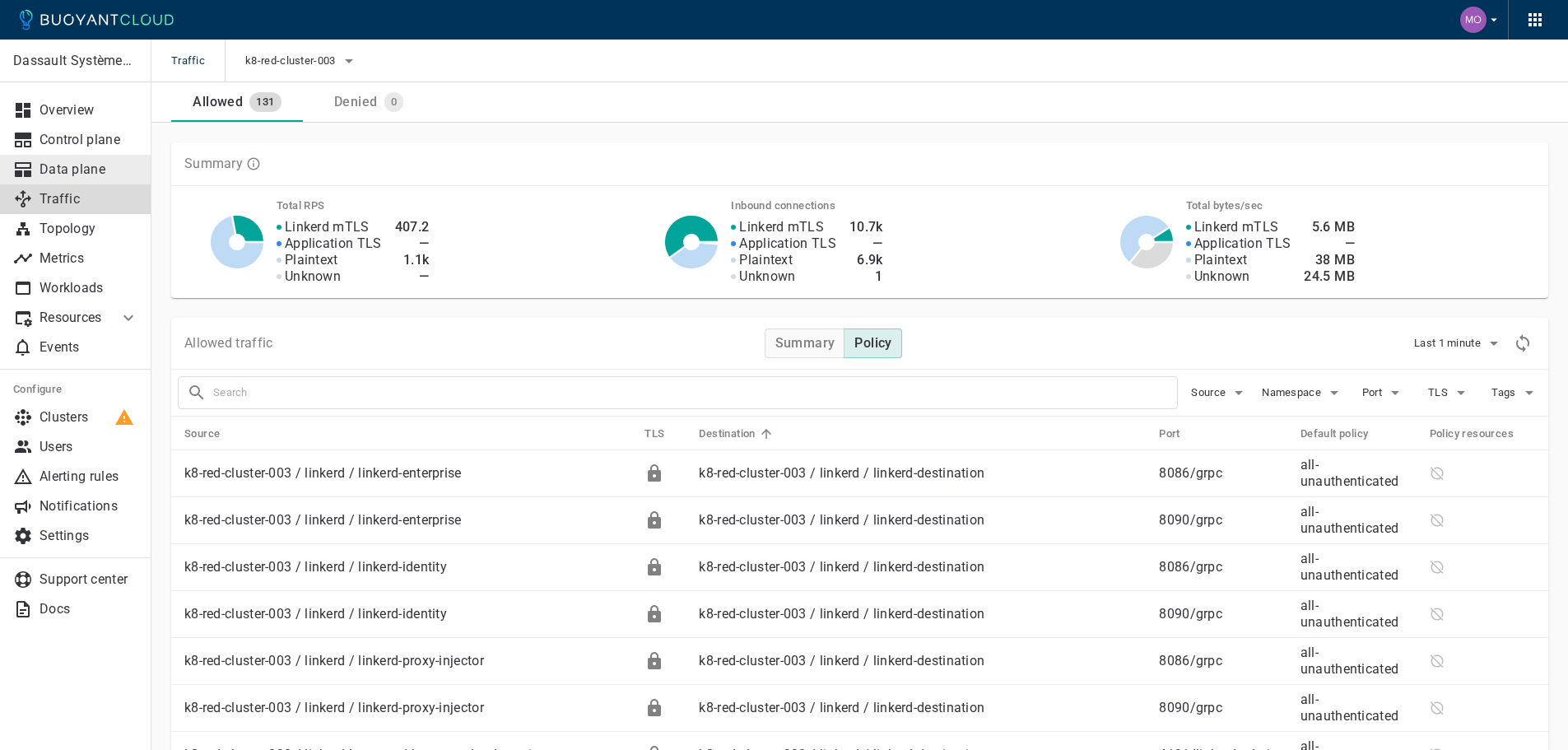
click at [55, 173] on p "Data plane" at bounding box center [89, 170] width 99 height 16
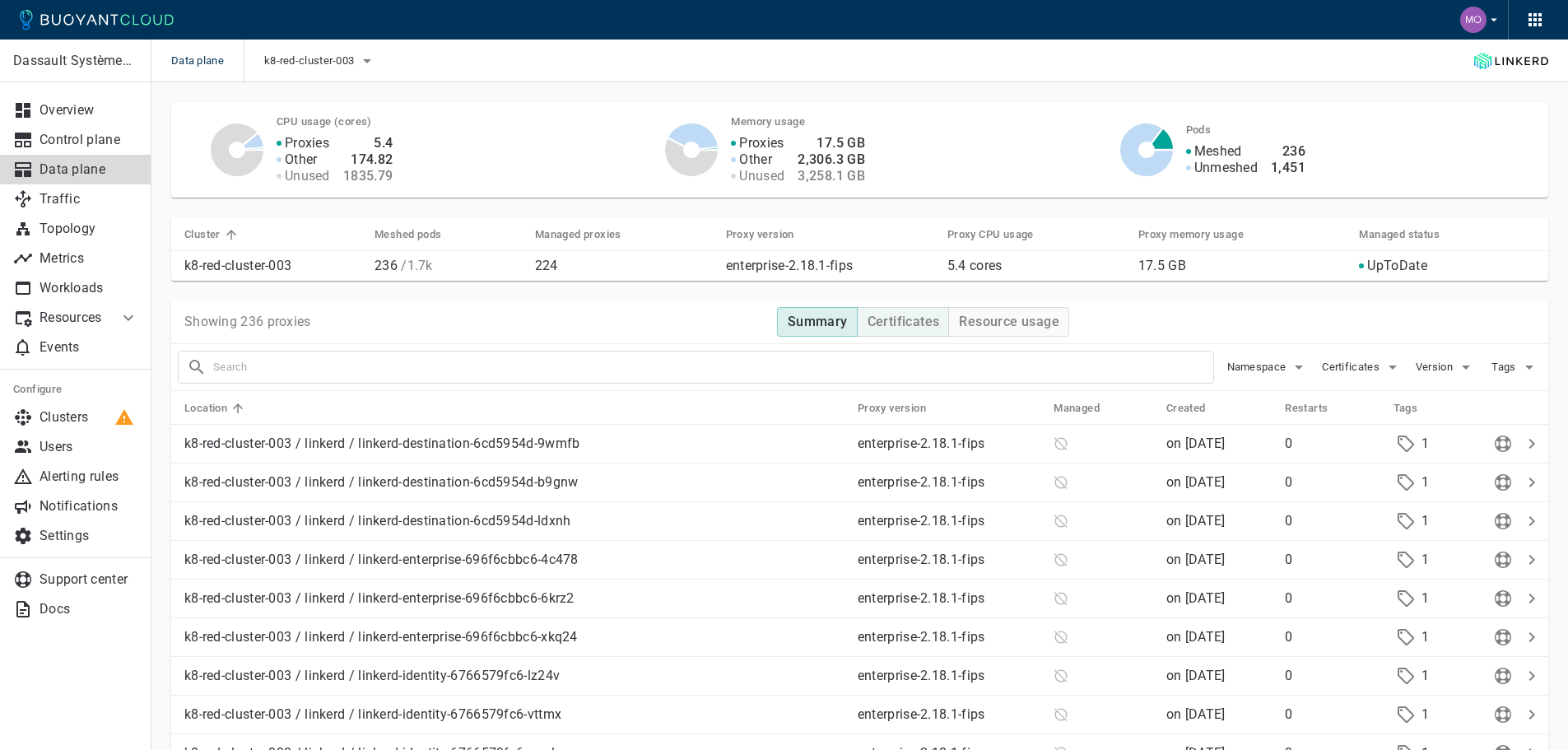
click at [899, 329] on h4 "Certificates" at bounding box center [903, 322] width 73 height 16
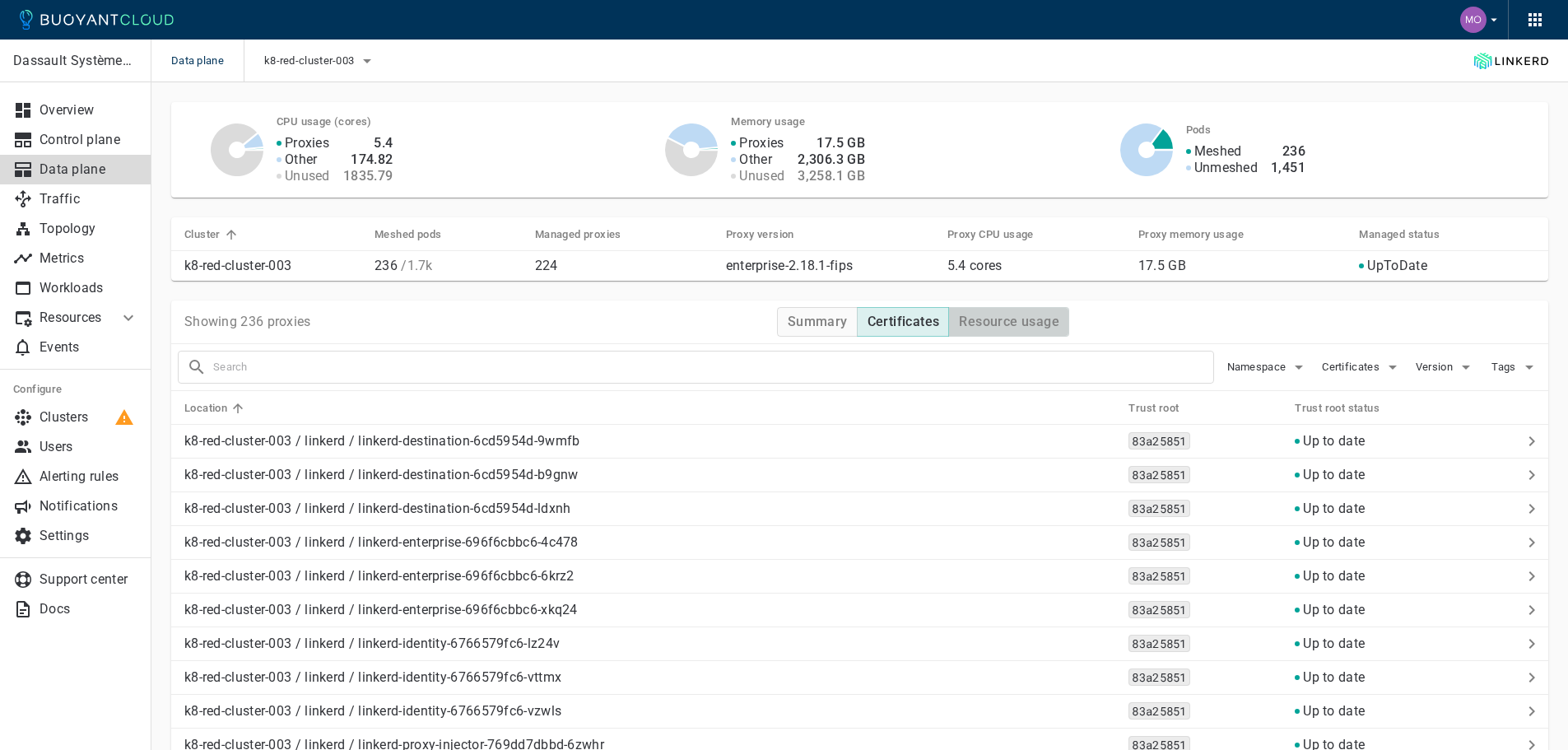
click at [989, 325] on h4 "Resource usage" at bounding box center [1009, 322] width 101 height 16
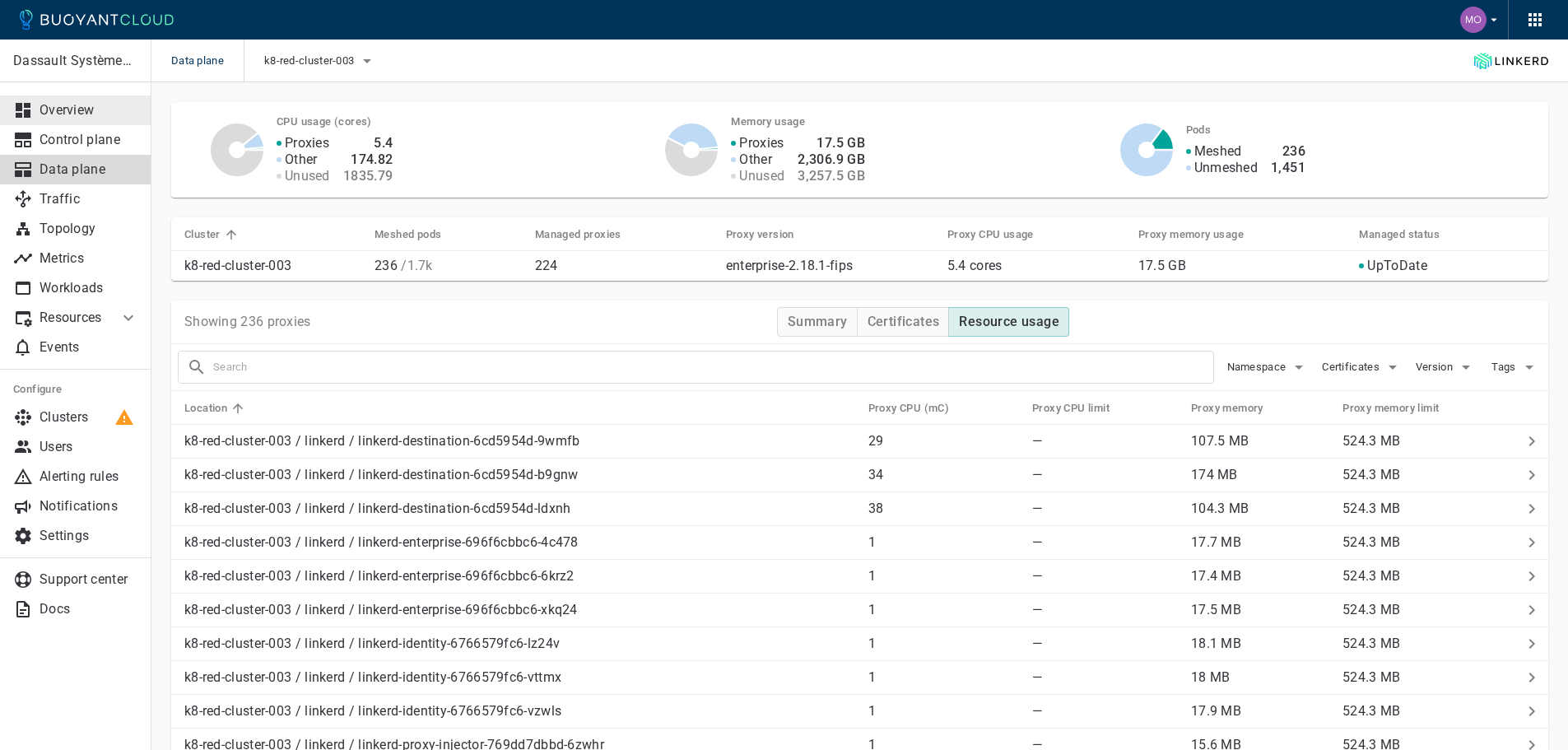
click at [94, 118] on p "Overview" at bounding box center [89, 110] width 99 height 16
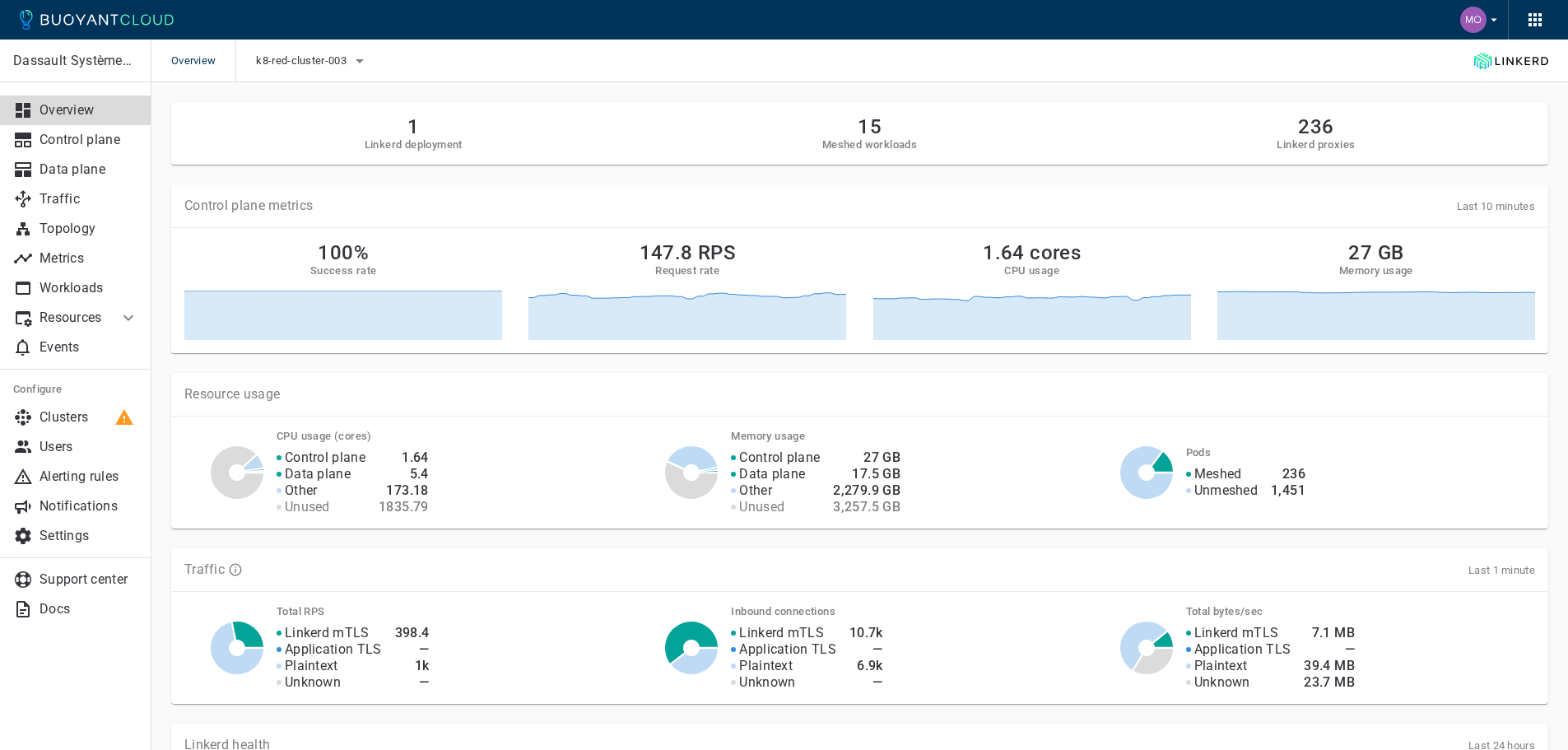
click at [1497, 31] on button "button" at bounding box center [1480, 20] width 54 height 40
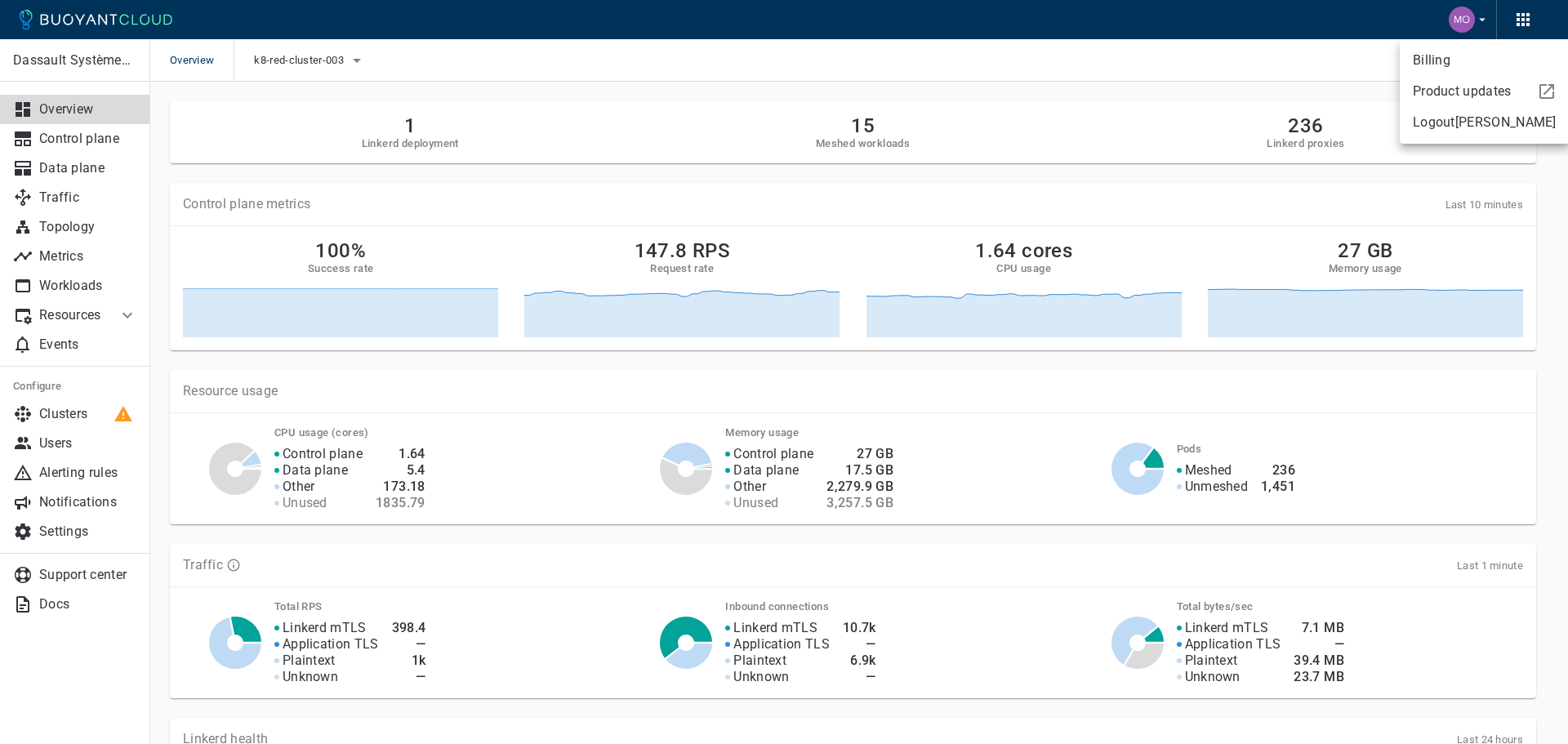
click at [1512, 26] on div at bounding box center [784, 372] width 1568 height 744
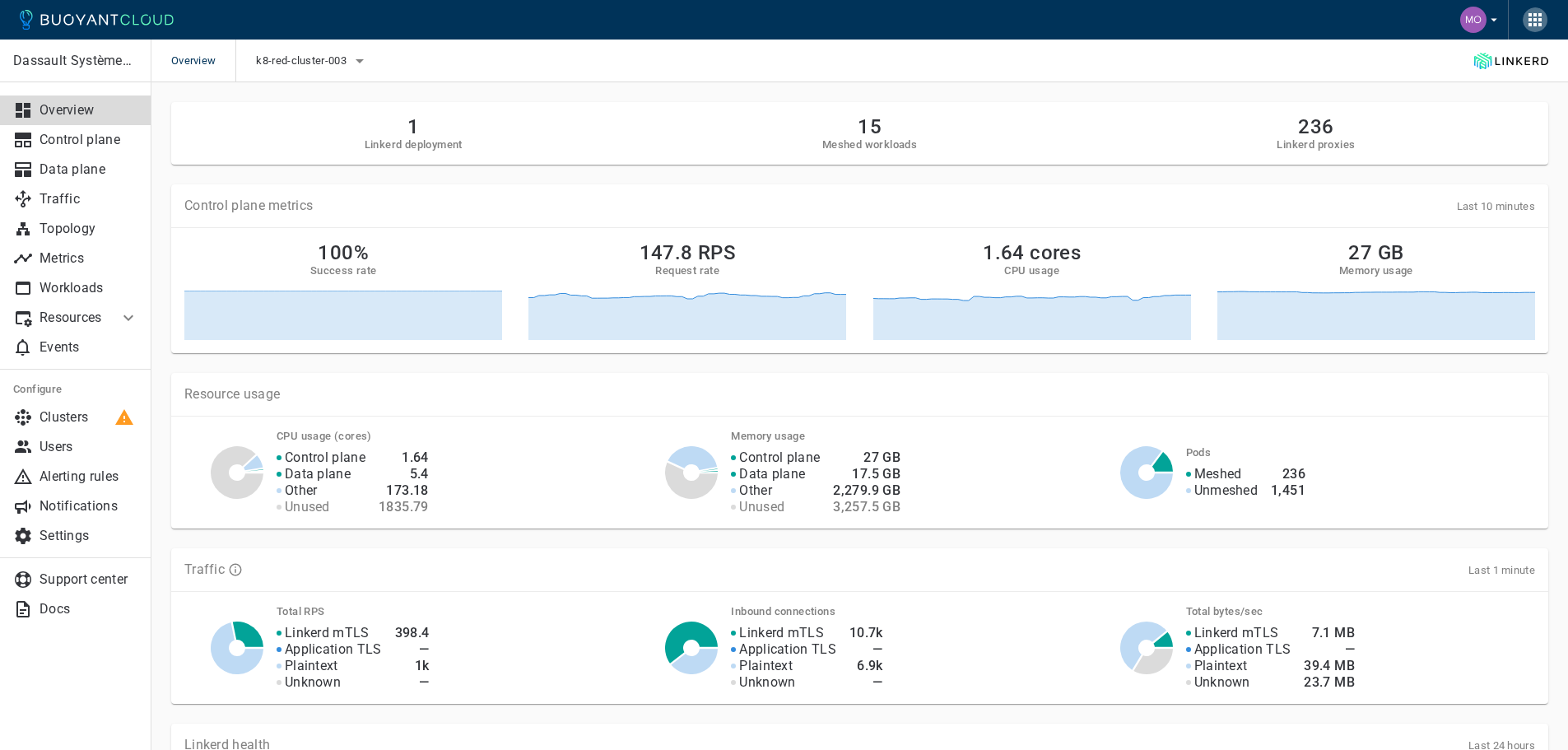
click at [1531, 23] on icon "button" at bounding box center [1534, 19] width 13 height 13
